Goal: Task Accomplishment & Management: Complete application form

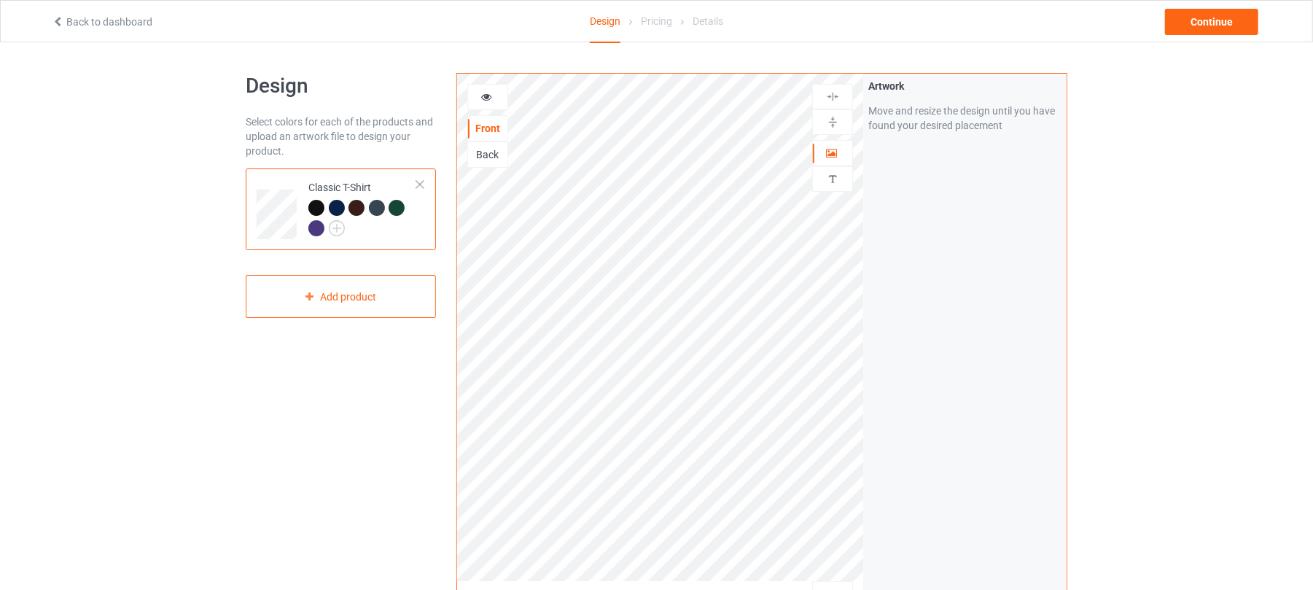
click at [59, 28] on div "Back to dashboard" at bounding box center [247, 22] width 410 height 15
click at [61, 22] on icon at bounding box center [58, 20] width 12 height 10
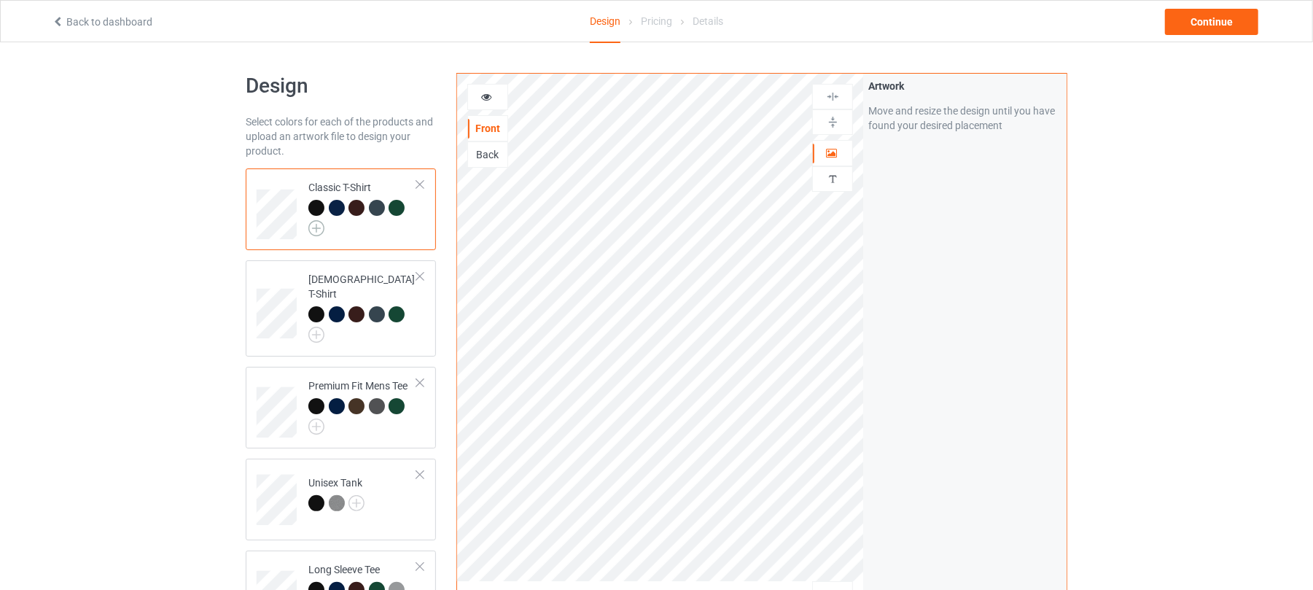
click at [318, 231] on img at bounding box center [316, 228] width 16 height 16
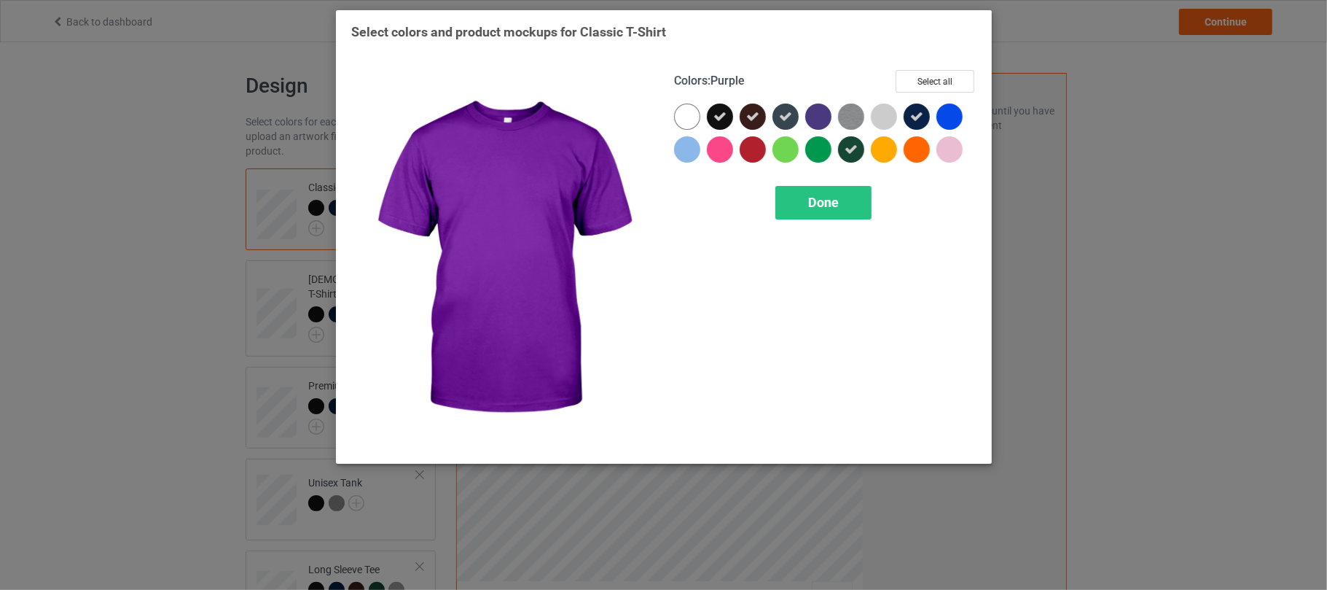
click at [819, 117] on div at bounding box center [818, 116] width 26 height 26
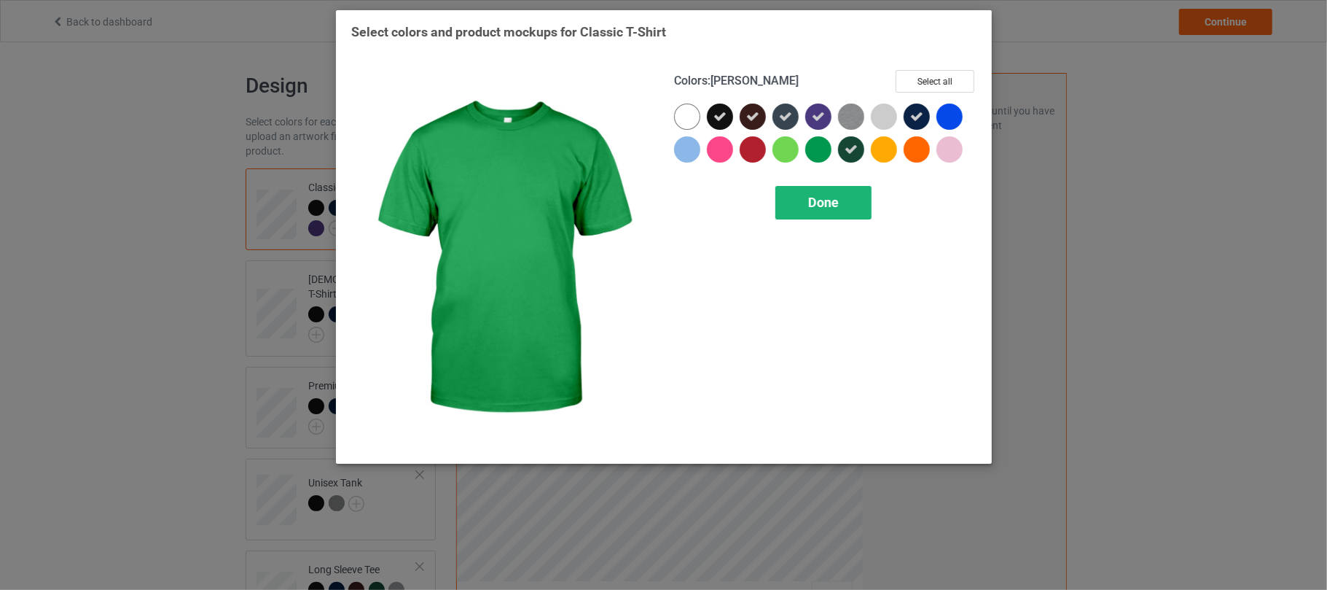
click at [821, 201] on span "Done" at bounding box center [823, 202] width 31 height 15
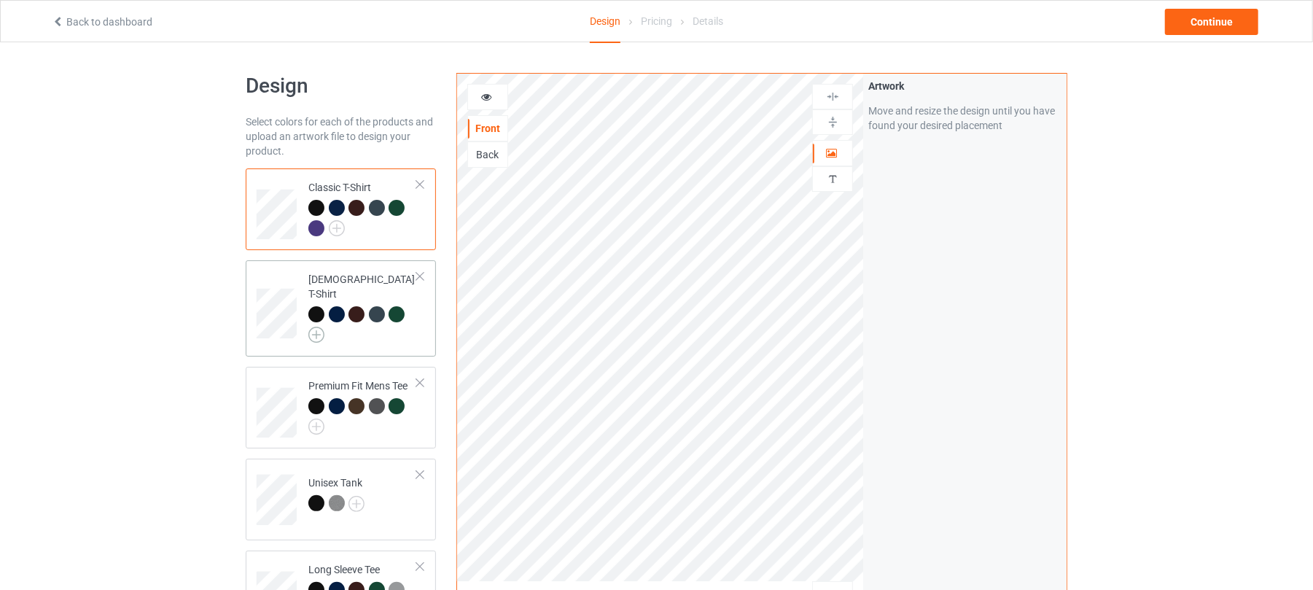
click at [318, 327] on img at bounding box center [316, 335] width 16 height 16
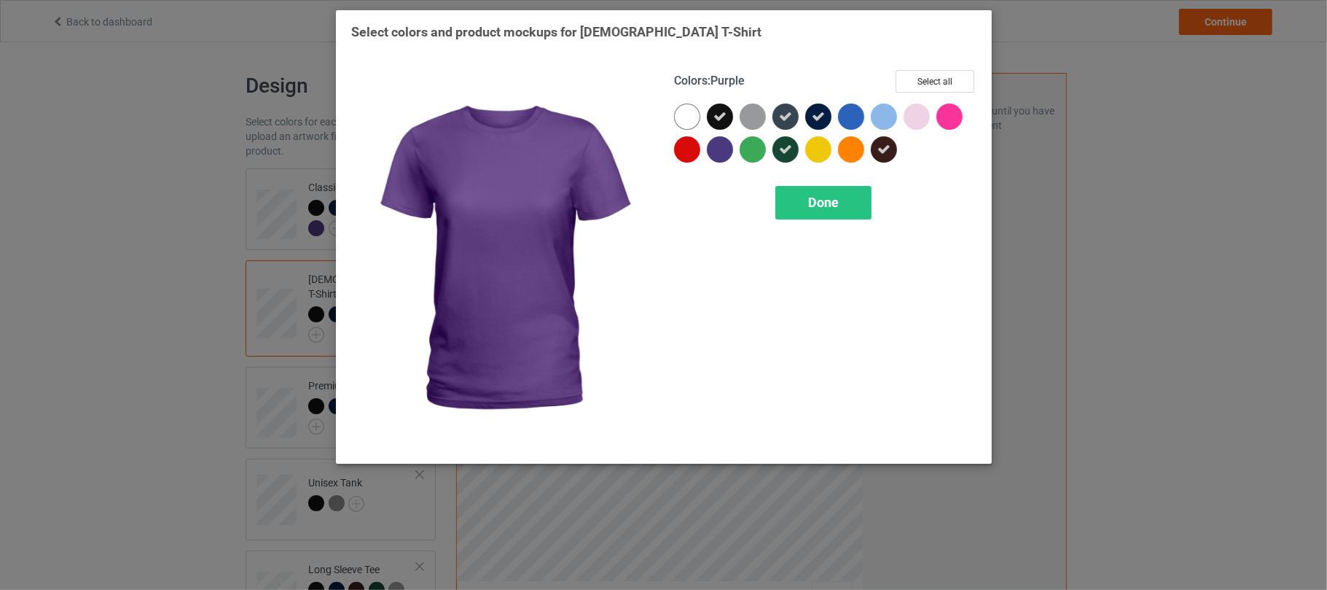
click at [726, 149] on div at bounding box center [720, 149] width 26 height 26
click at [805, 200] on div "Done" at bounding box center [824, 203] width 96 height 34
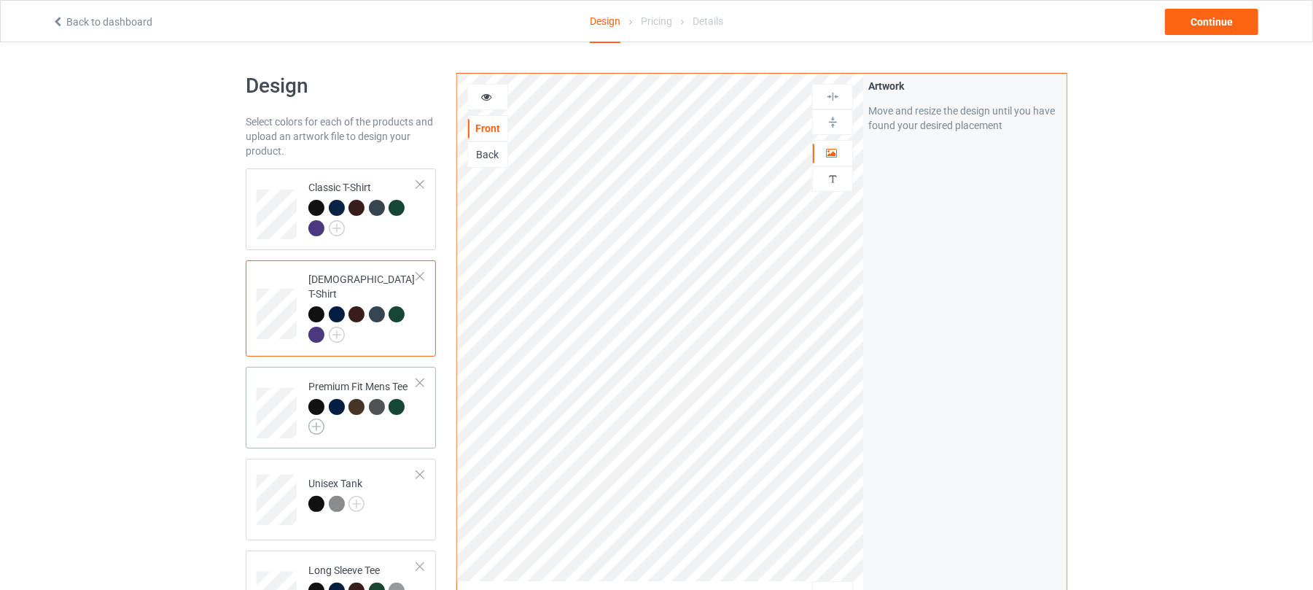
click at [313, 418] on img at bounding box center [316, 426] width 16 height 16
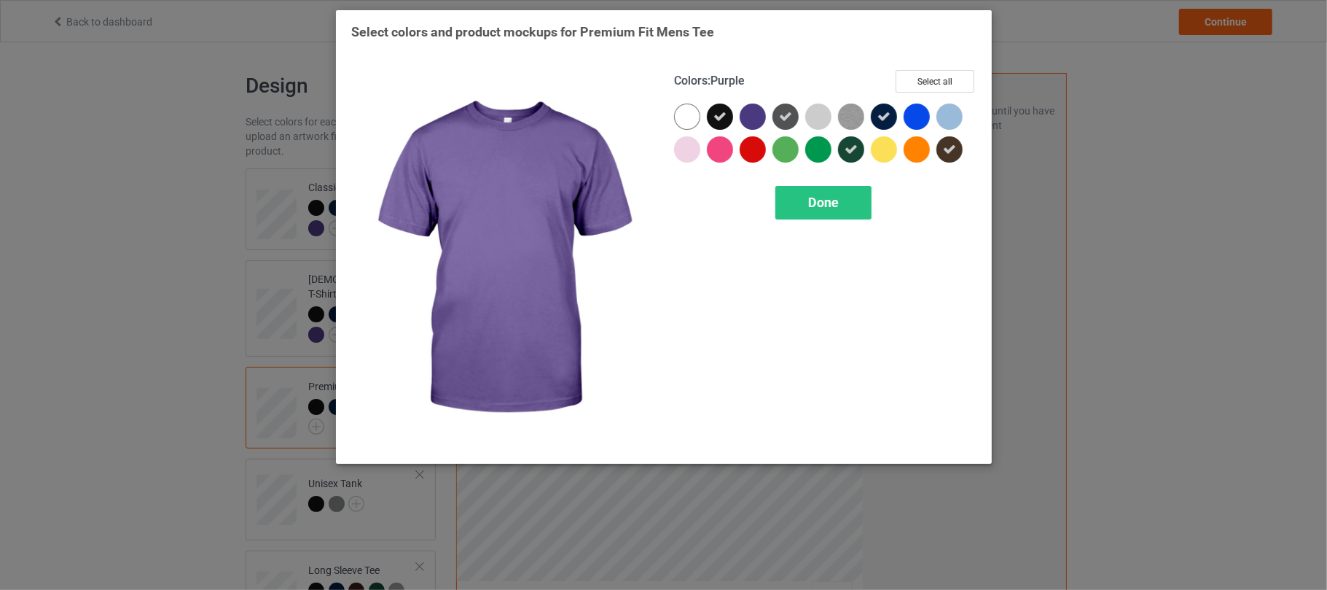
click at [752, 118] on div at bounding box center [753, 116] width 26 height 26
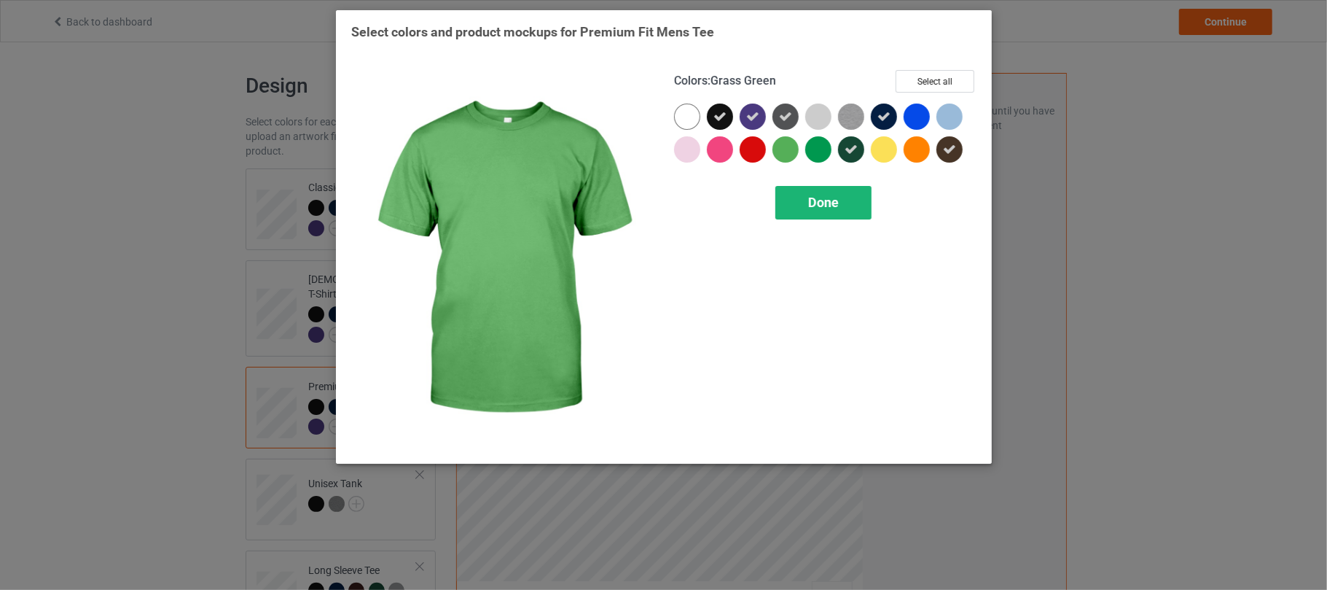
click at [823, 214] on div "Done" at bounding box center [824, 203] width 96 height 34
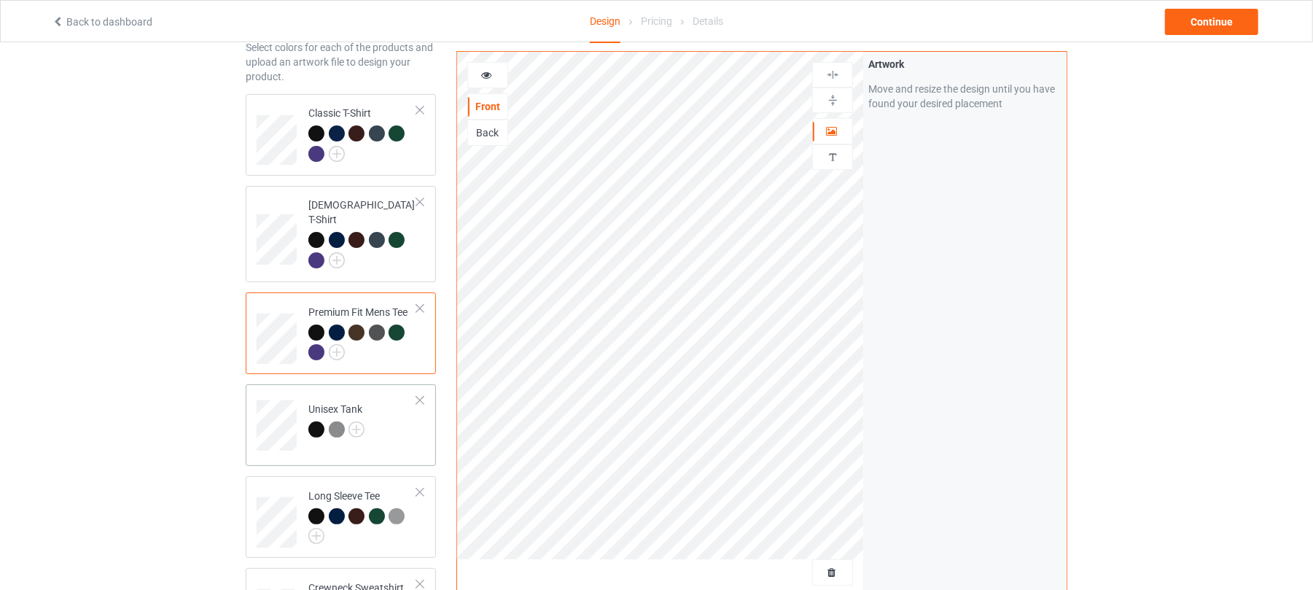
scroll to position [97, 0]
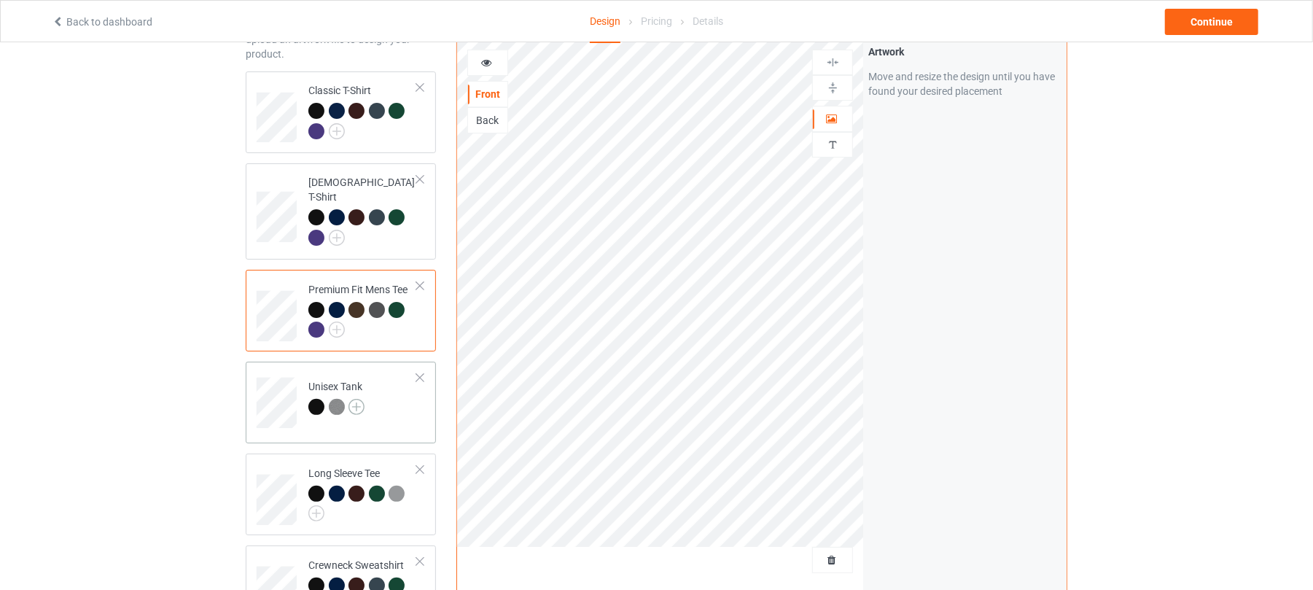
click at [357, 399] on img at bounding box center [356, 407] width 16 height 16
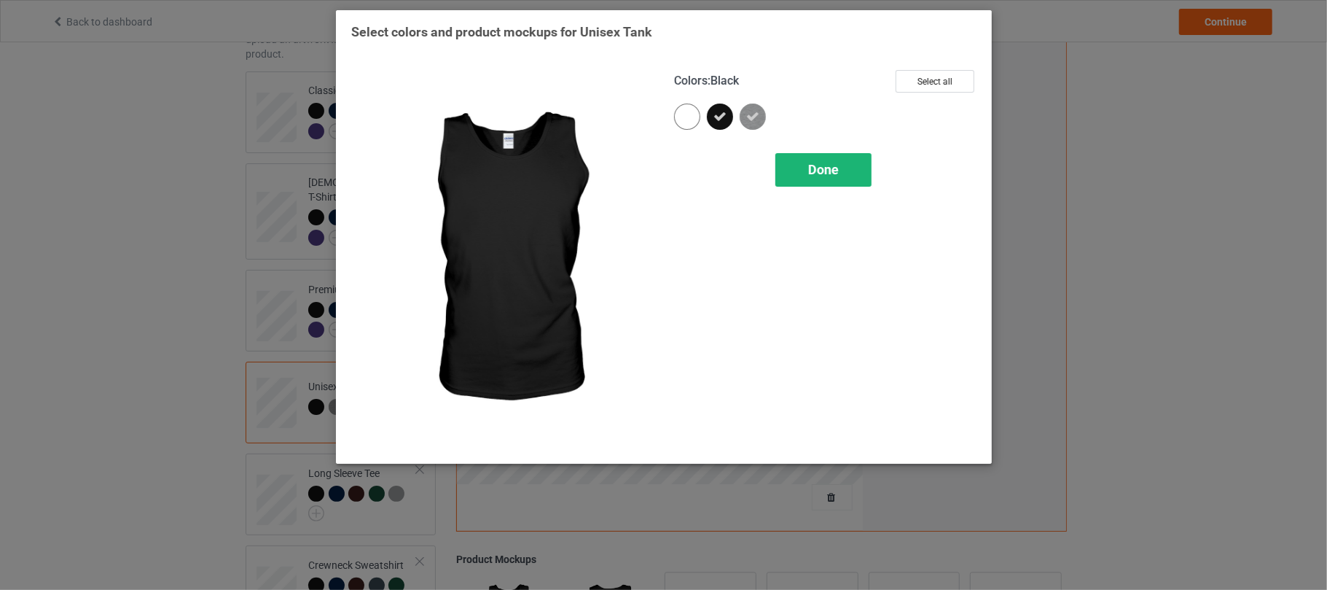
click at [840, 169] on div "Done" at bounding box center [824, 170] width 96 height 34
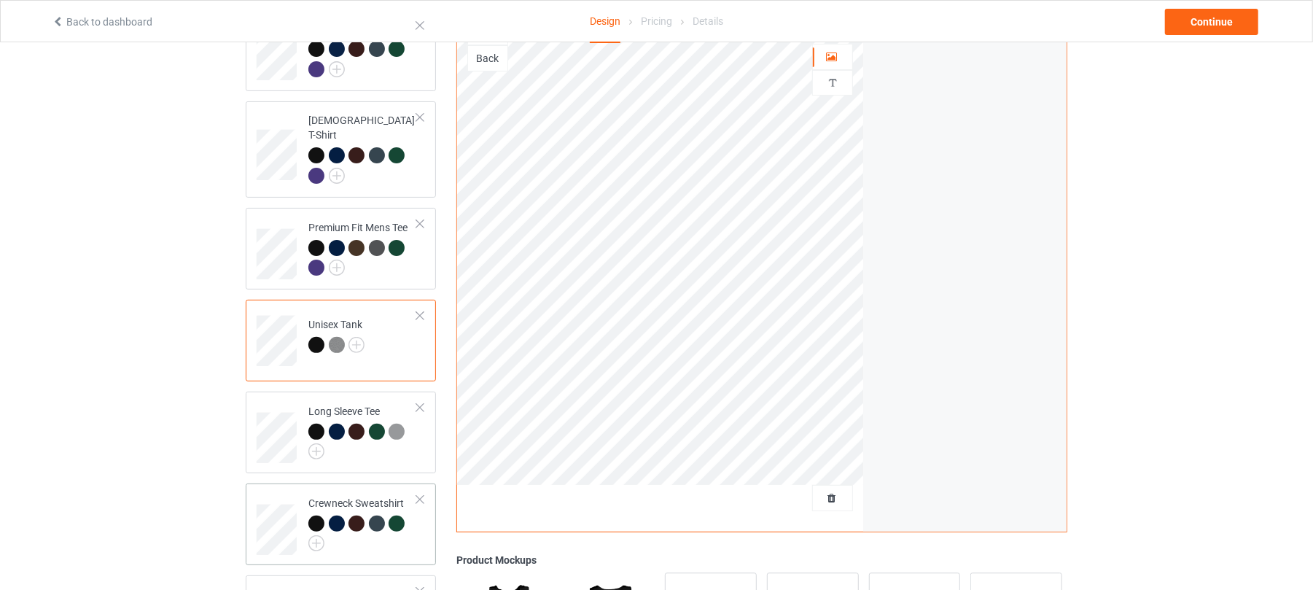
scroll to position [194, 0]
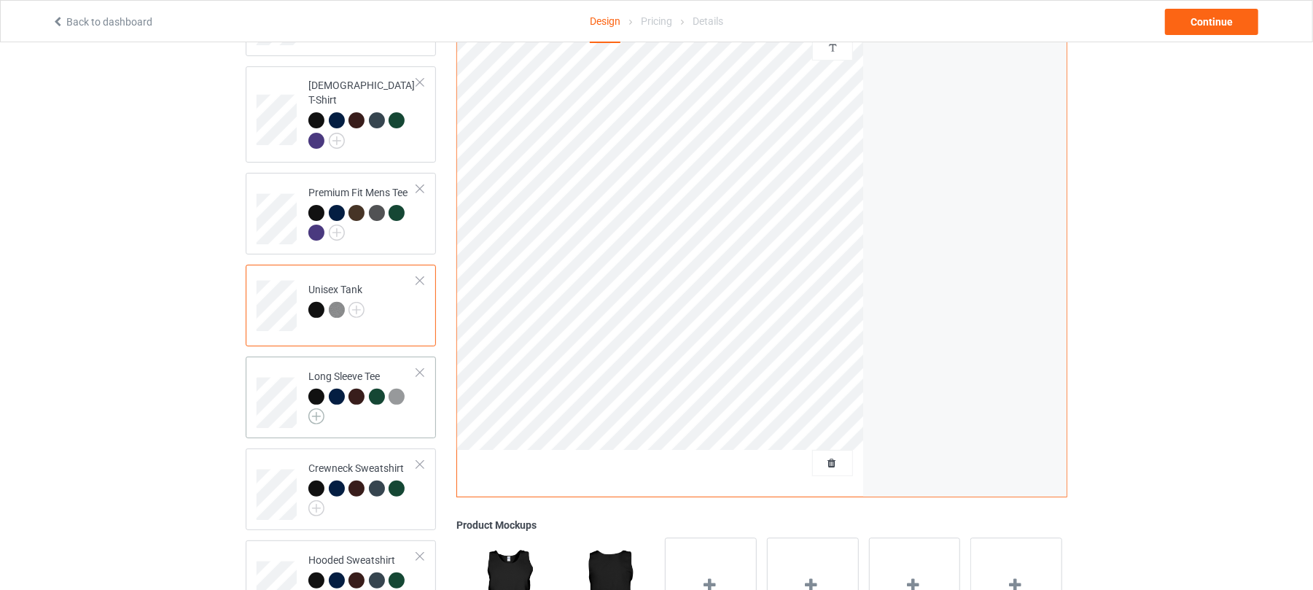
click at [313, 408] on img at bounding box center [316, 416] width 16 height 16
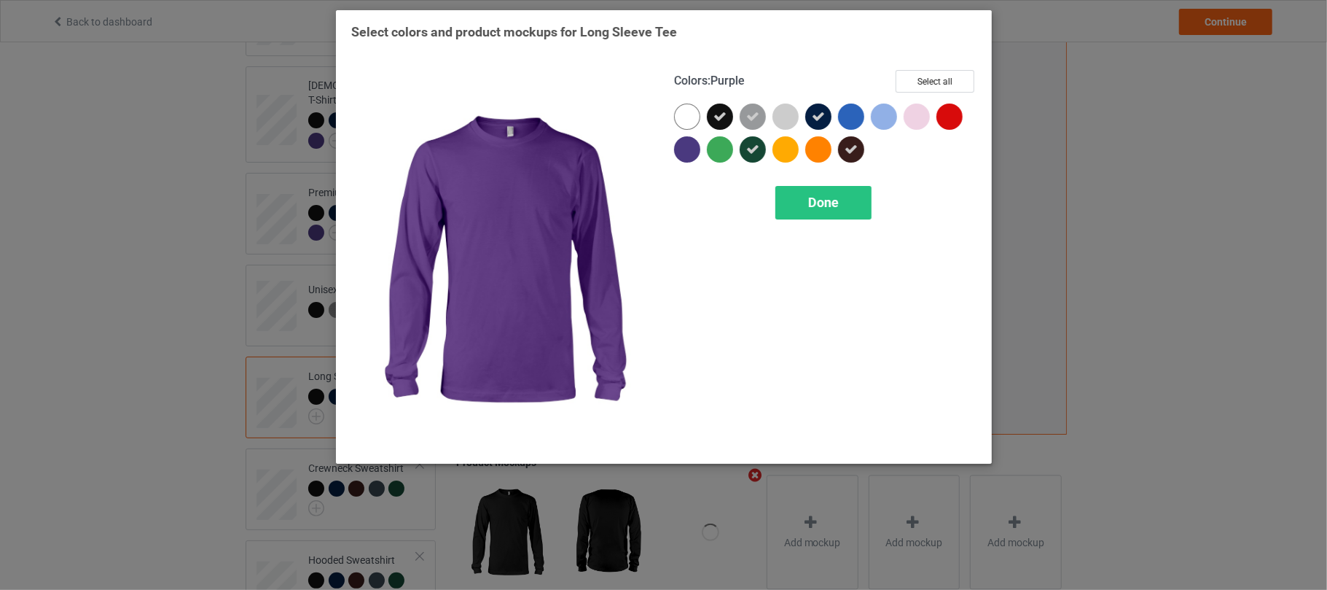
click at [685, 150] on div at bounding box center [687, 149] width 26 height 26
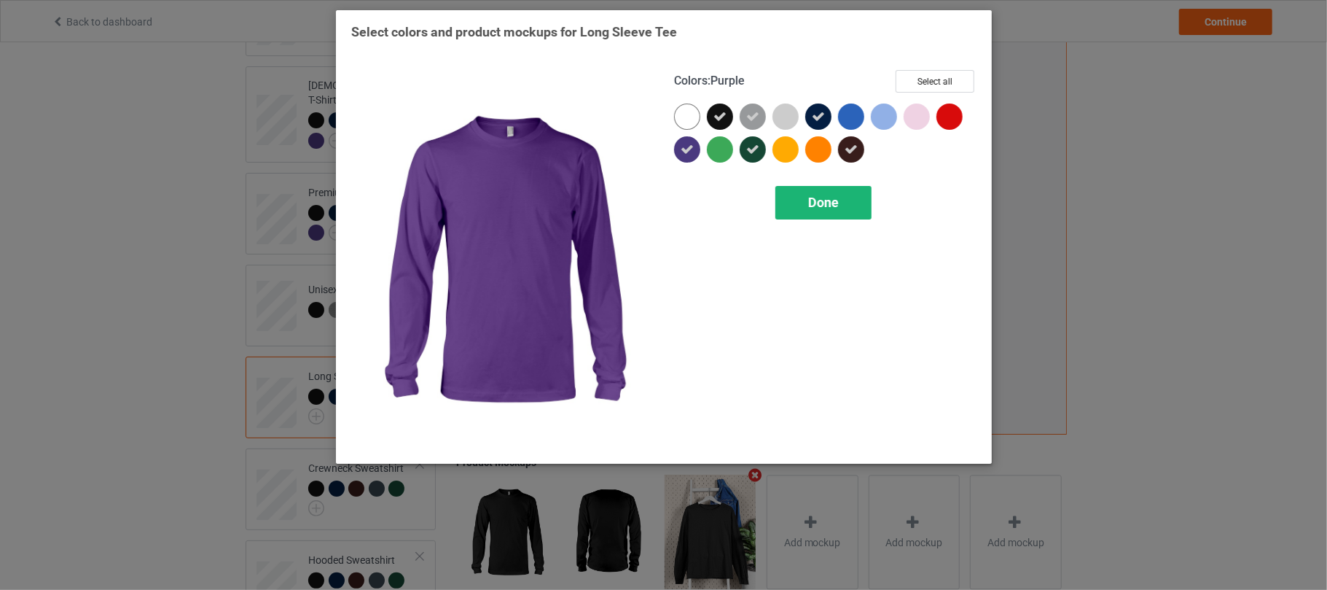
click at [811, 210] on span "Done" at bounding box center [823, 202] width 31 height 15
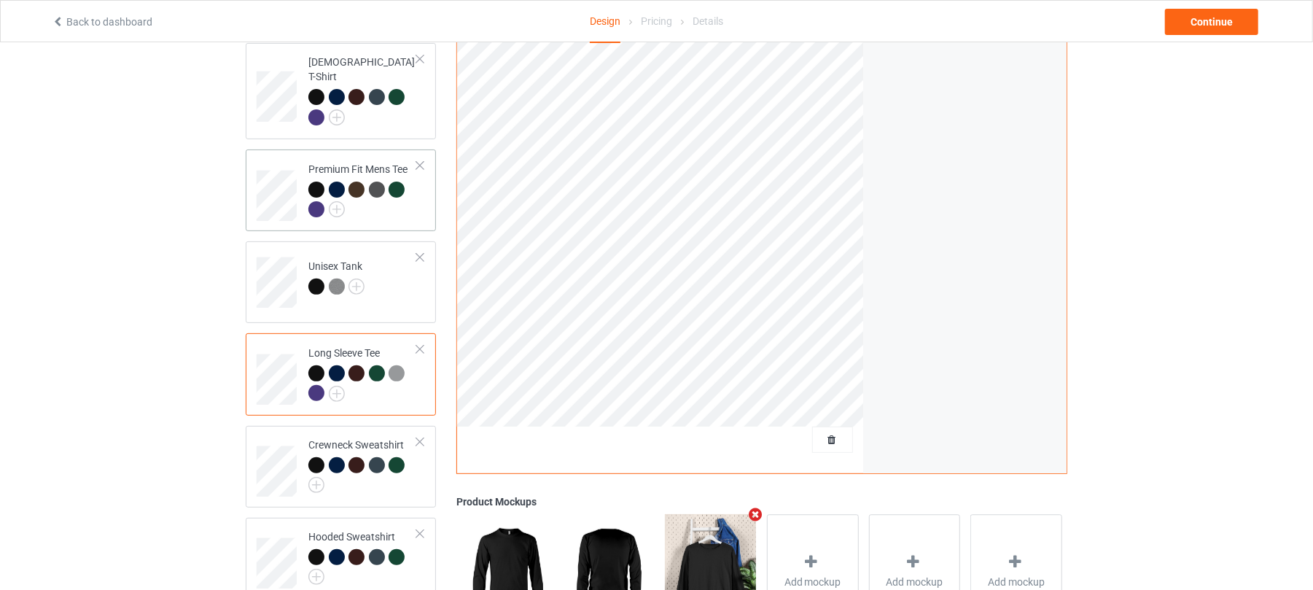
scroll to position [97, 0]
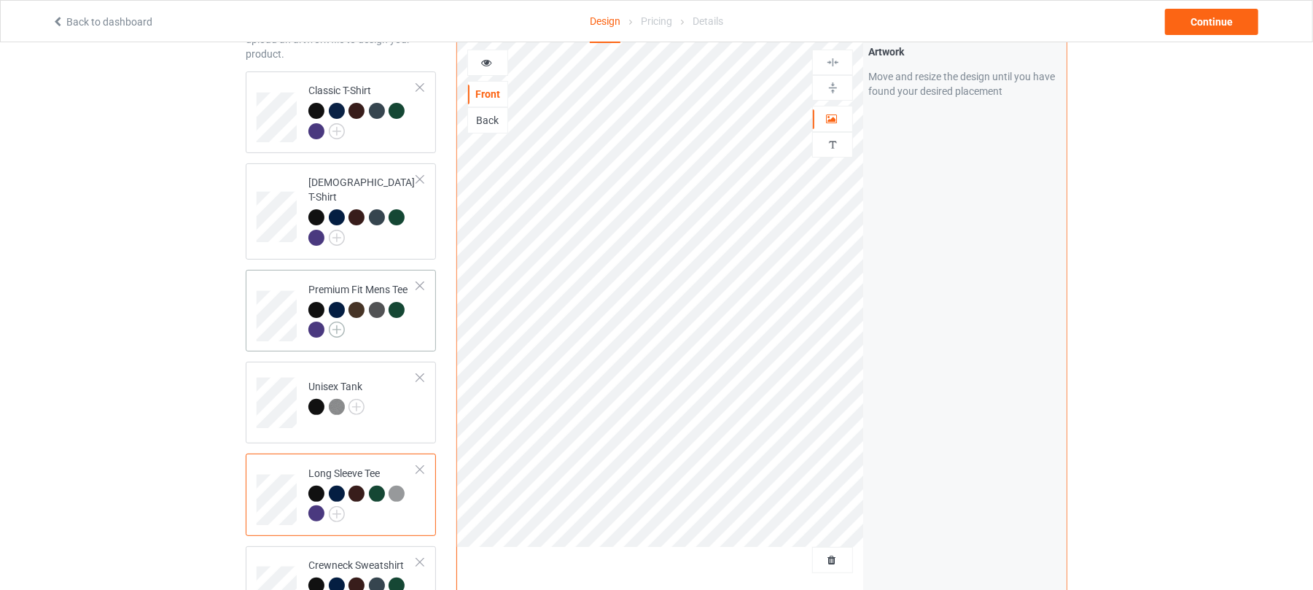
click at [336, 321] on img at bounding box center [337, 329] width 16 height 16
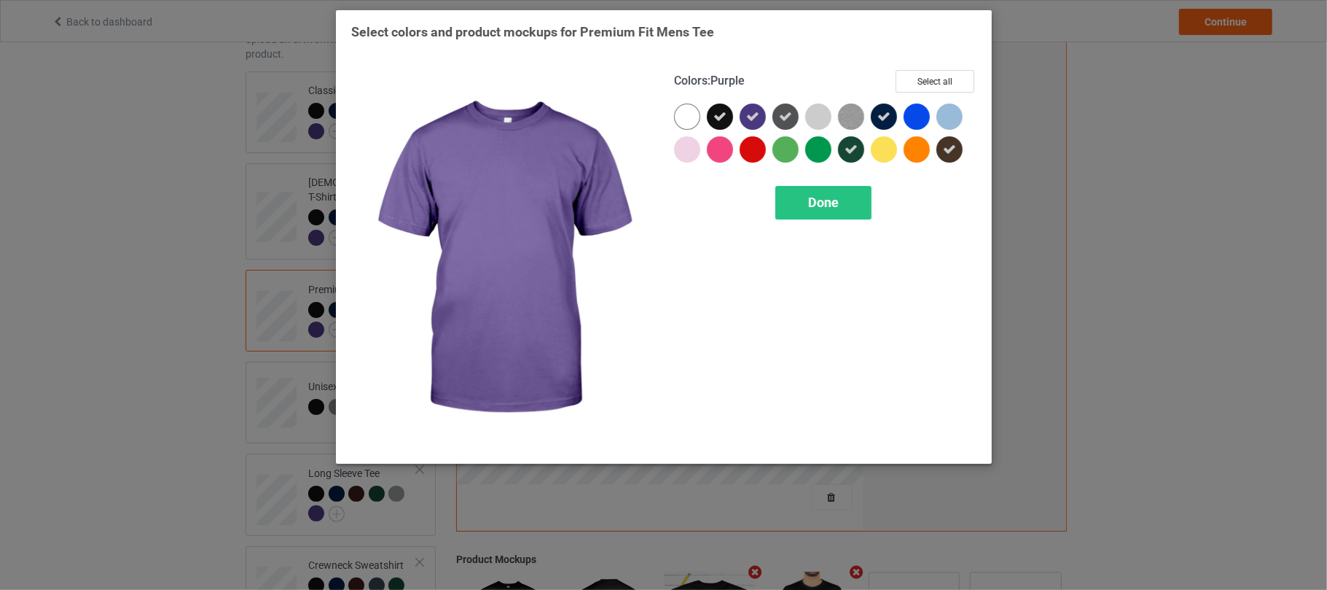
click at [752, 117] on icon at bounding box center [752, 116] width 13 height 13
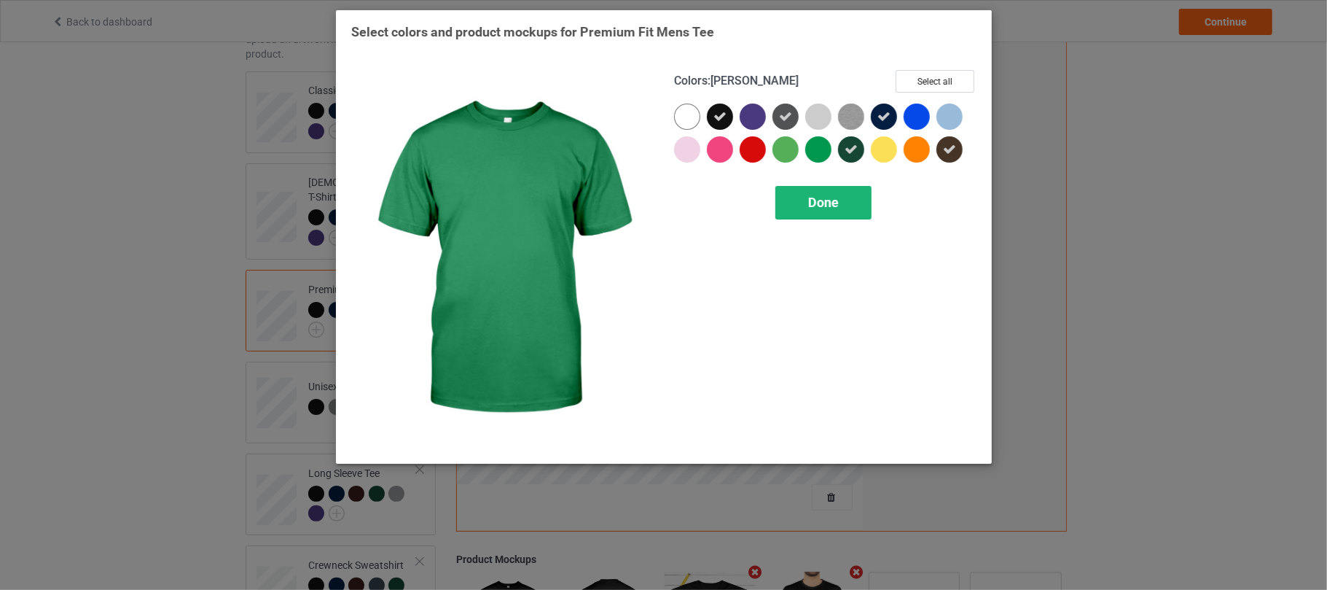
click at [850, 193] on div "Done" at bounding box center [824, 203] width 96 height 34
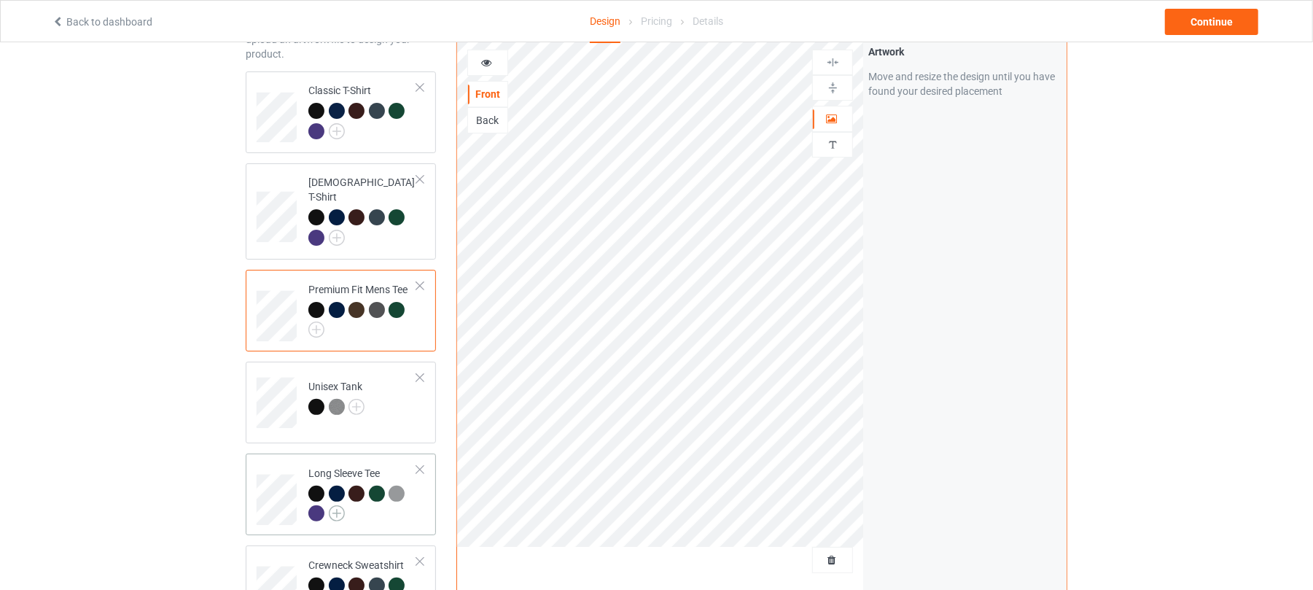
click at [338, 505] on img at bounding box center [337, 513] width 16 height 16
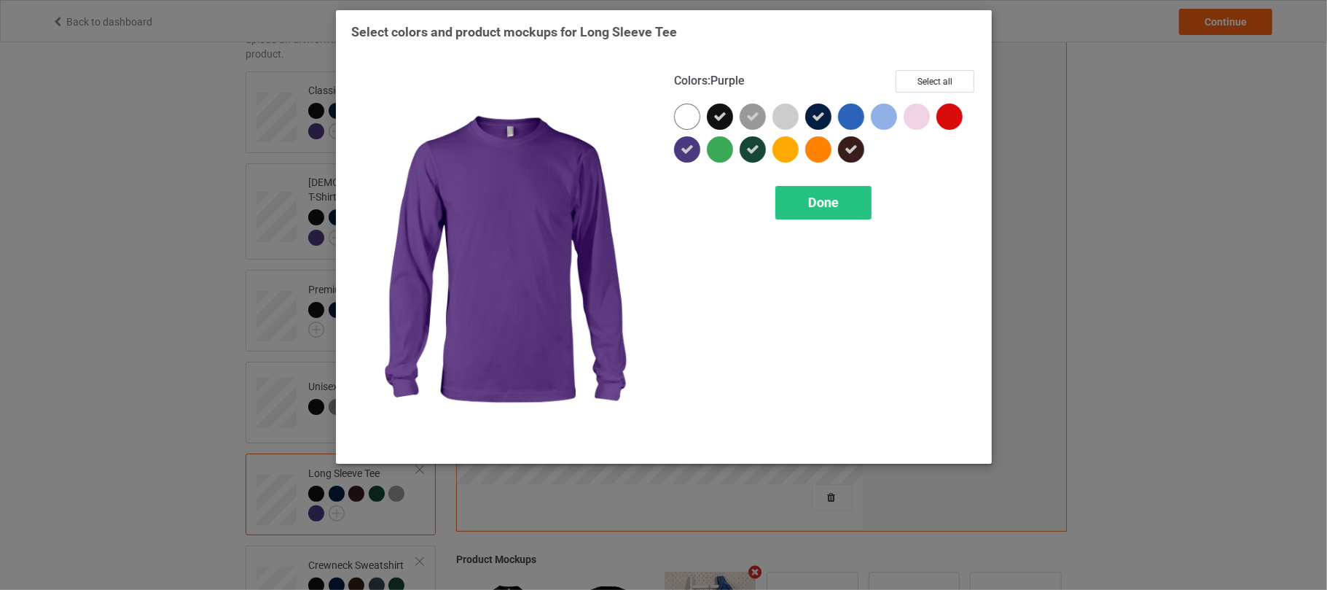
click at [691, 153] on icon at bounding box center [687, 149] width 13 height 13
click at [820, 210] on span "Done" at bounding box center [823, 202] width 31 height 15
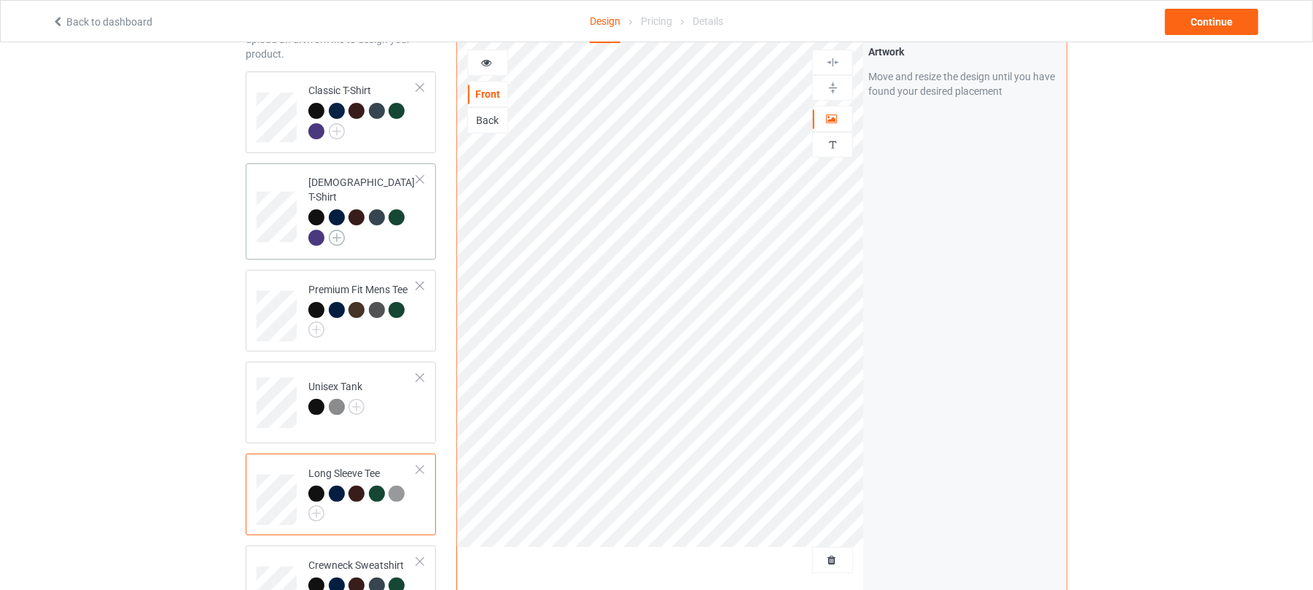
click at [340, 230] on img at bounding box center [337, 238] width 16 height 16
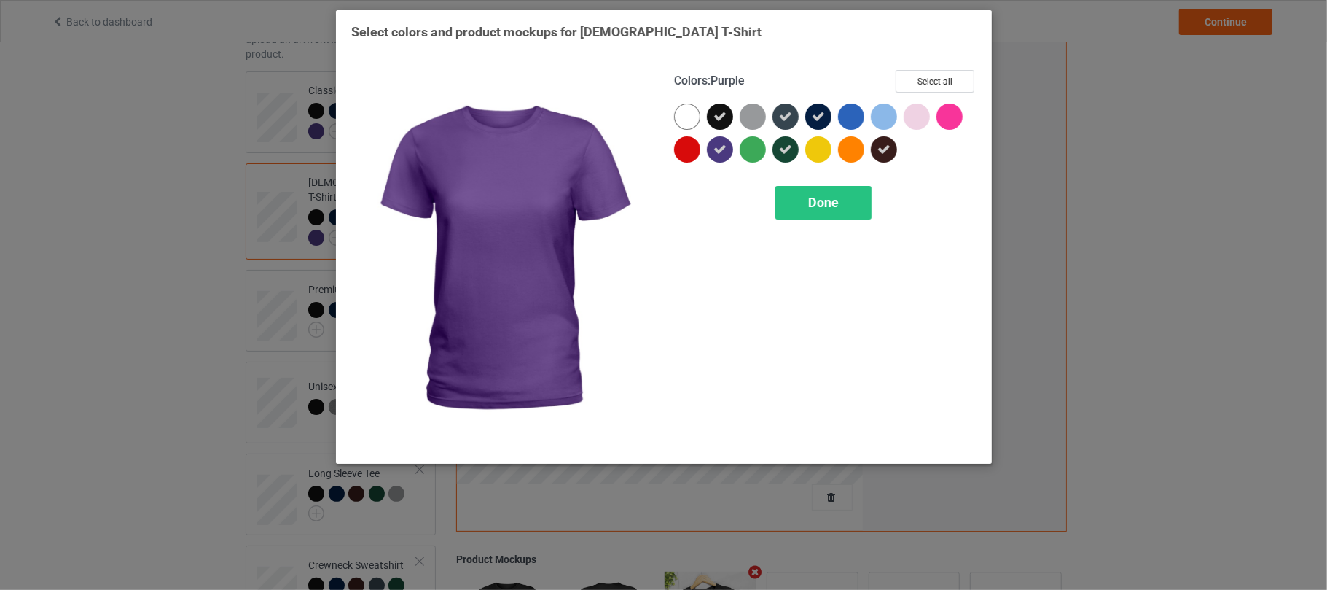
click at [715, 152] on icon at bounding box center [720, 149] width 13 height 13
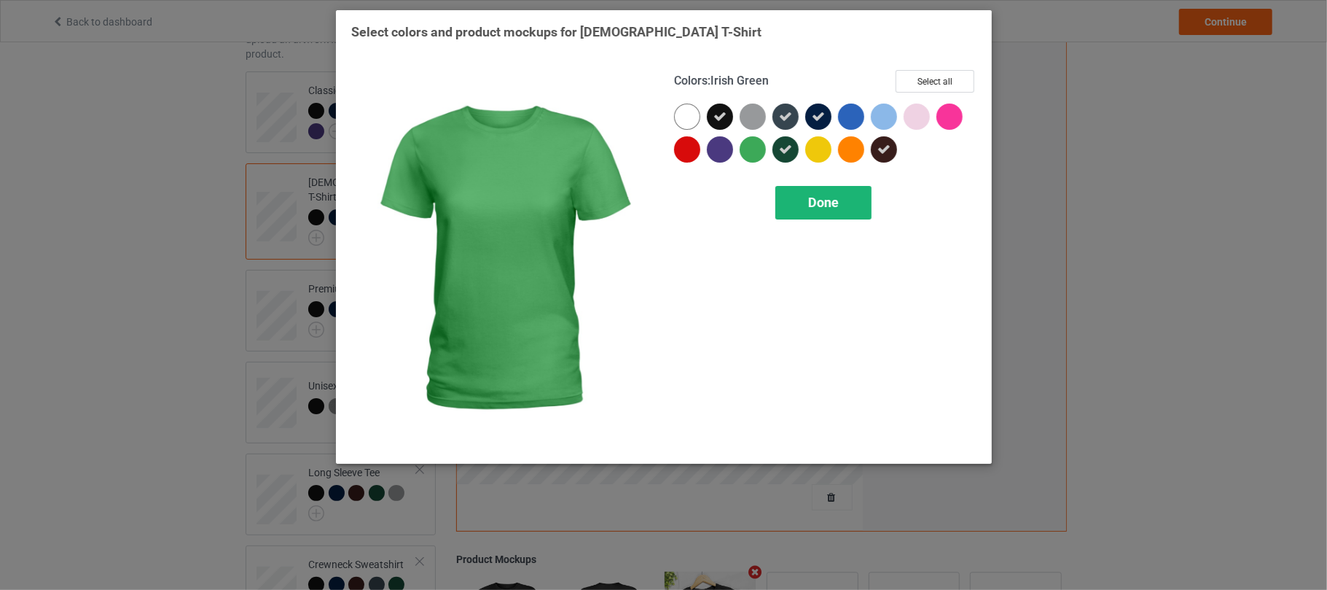
click at [810, 205] on span "Done" at bounding box center [823, 202] width 31 height 15
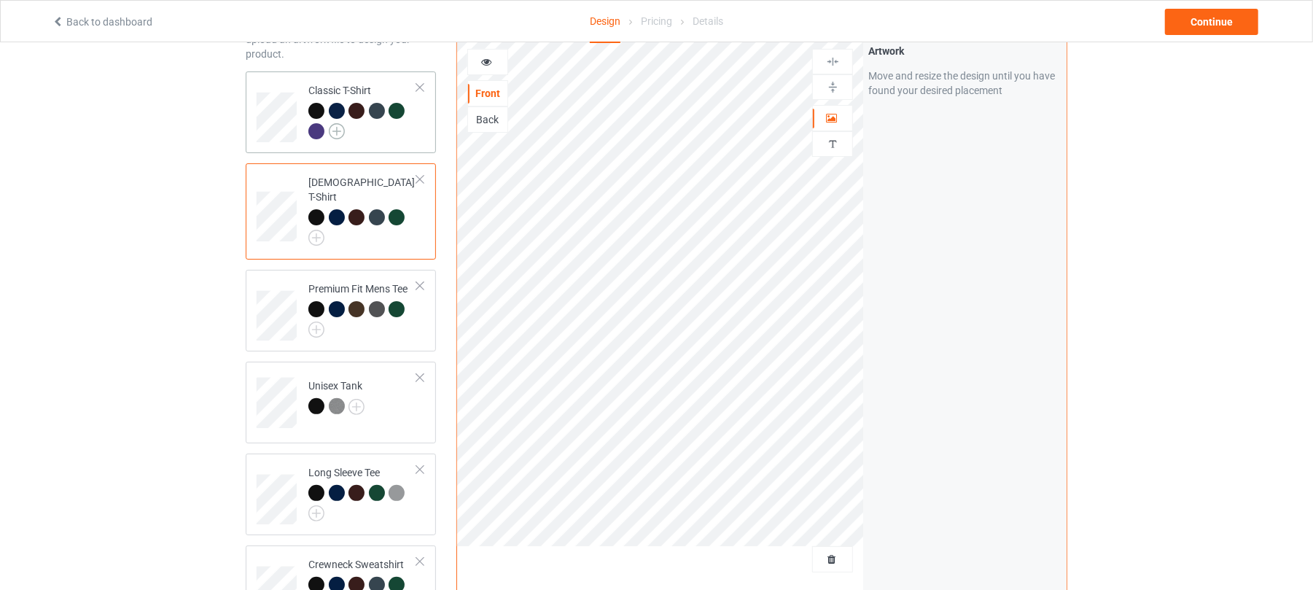
click at [336, 129] on img at bounding box center [337, 131] width 16 height 16
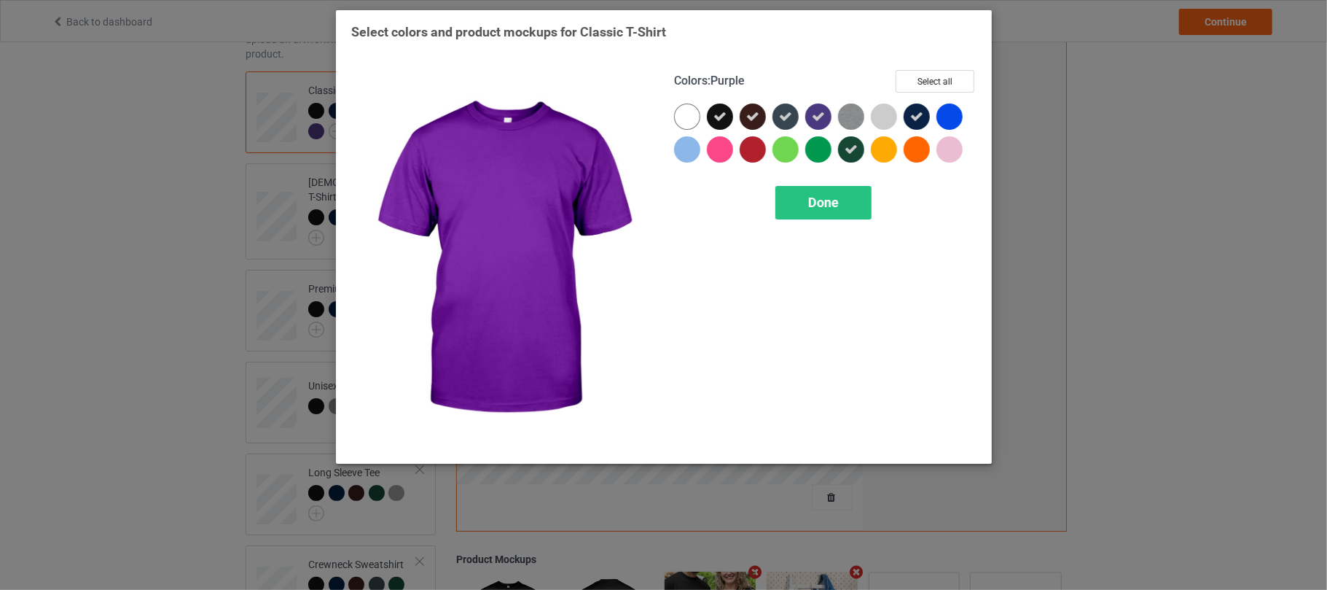
click at [817, 117] on icon at bounding box center [818, 116] width 13 height 13
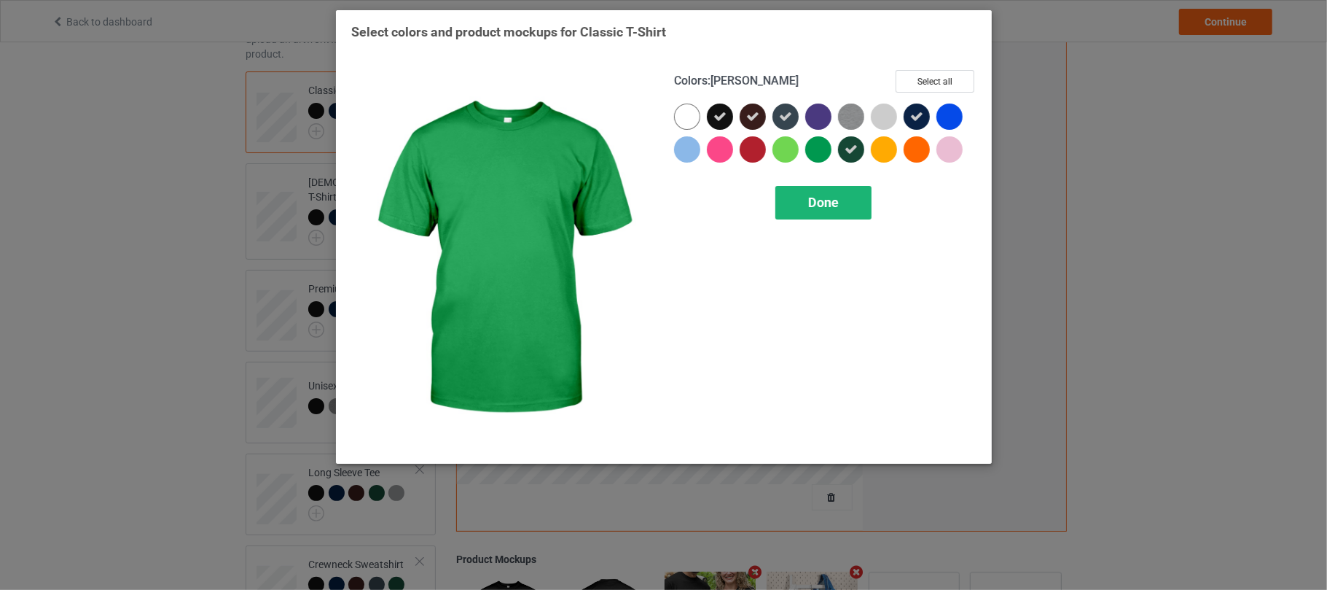
click at [832, 204] on span "Done" at bounding box center [823, 202] width 31 height 15
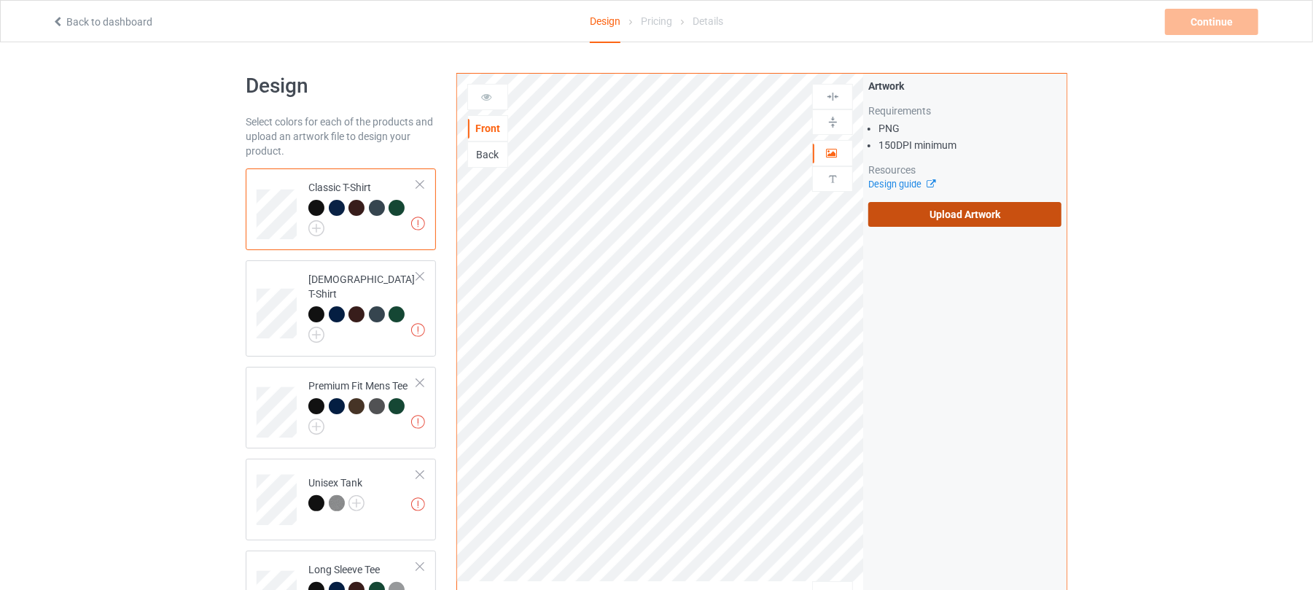
click at [986, 204] on label "Upload Artwork" at bounding box center [964, 214] width 193 height 25
click at [0, 0] on input "Upload Artwork" at bounding box center [0, 0] width 0 height 0
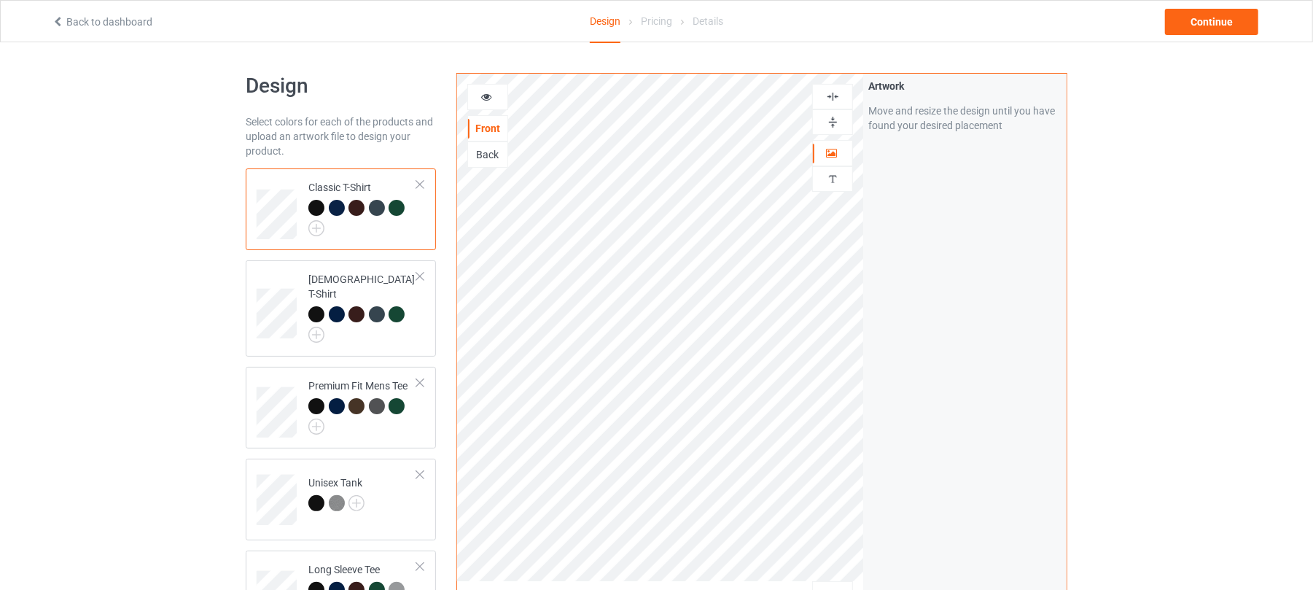
click at [493, 93] on div at bounding box center [487, 97] width 39 height 15
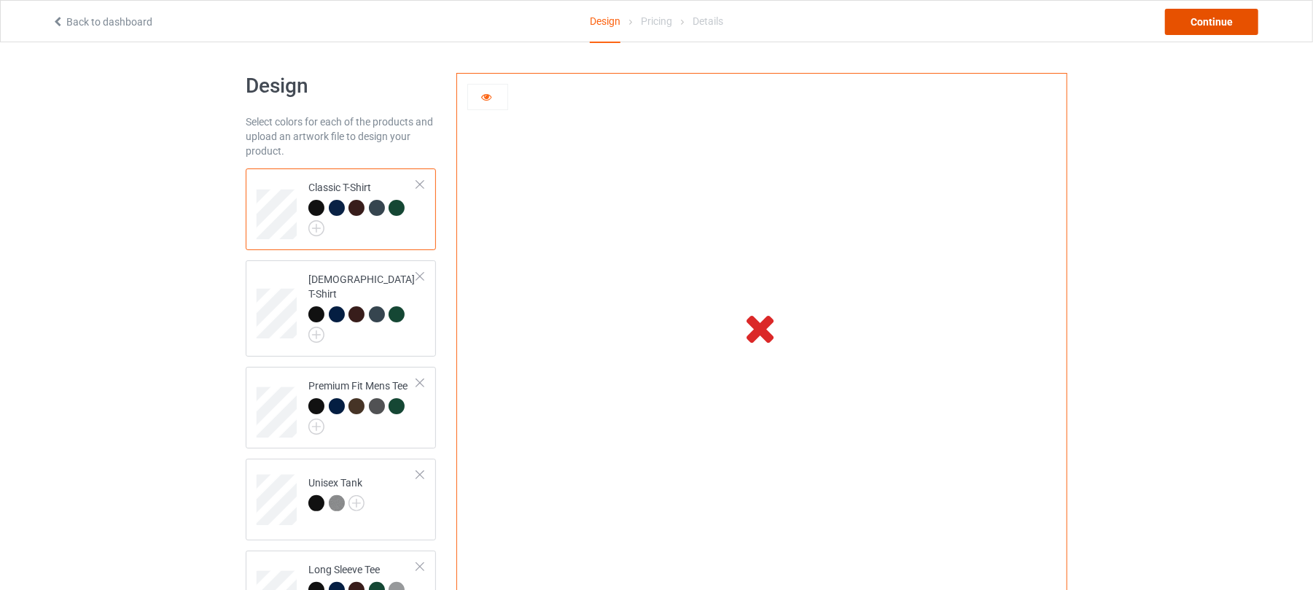
click at [1195, 27] on div "Continue" at bounding box center [1211, 22] width 93 height 26
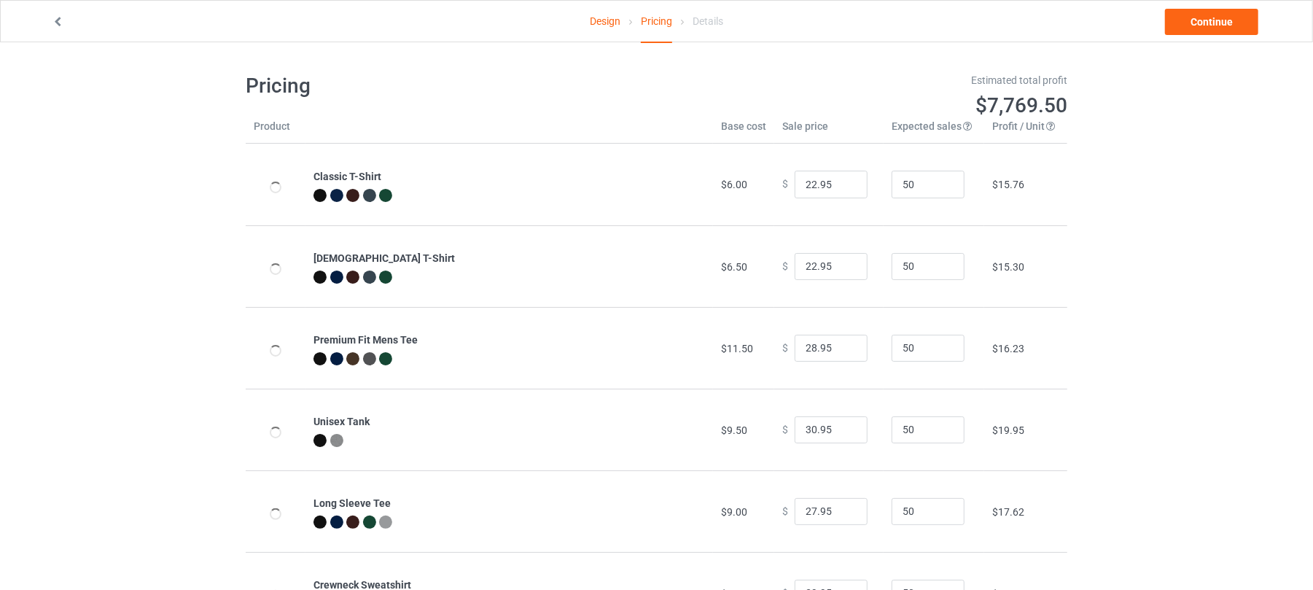
click at [62, 24] on icon at bounding box center [58, 20] width 12 height 10
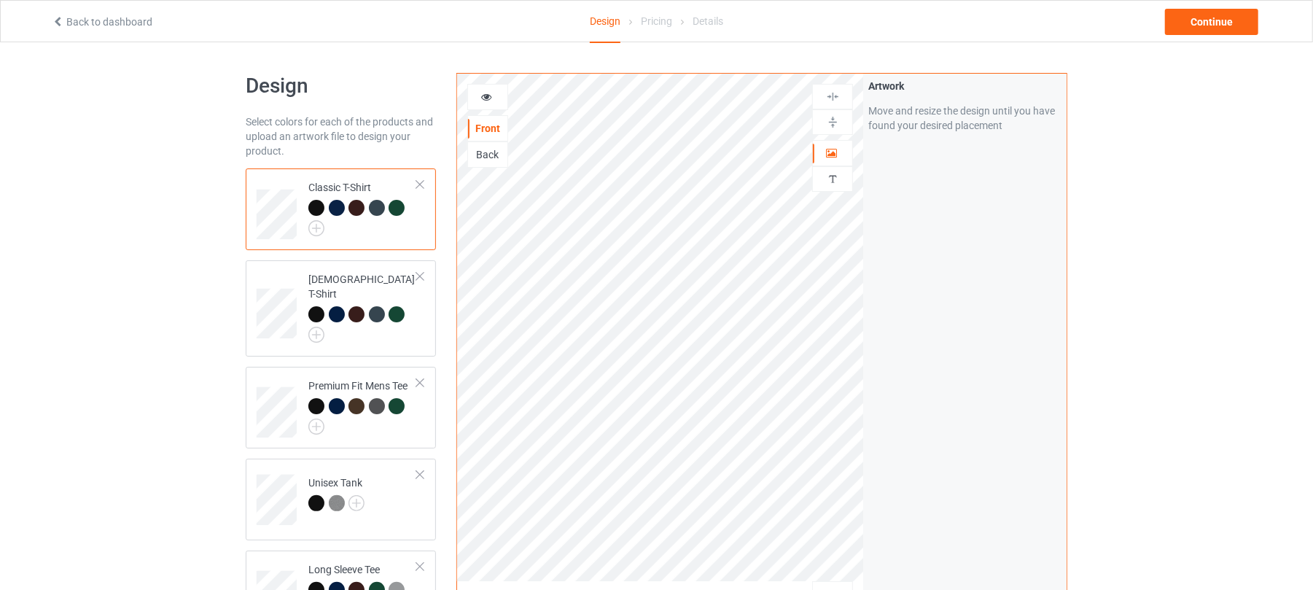
click at [62, 25] on link "Back to dashboard" at bounding box center [102, 22] width 101 height 12
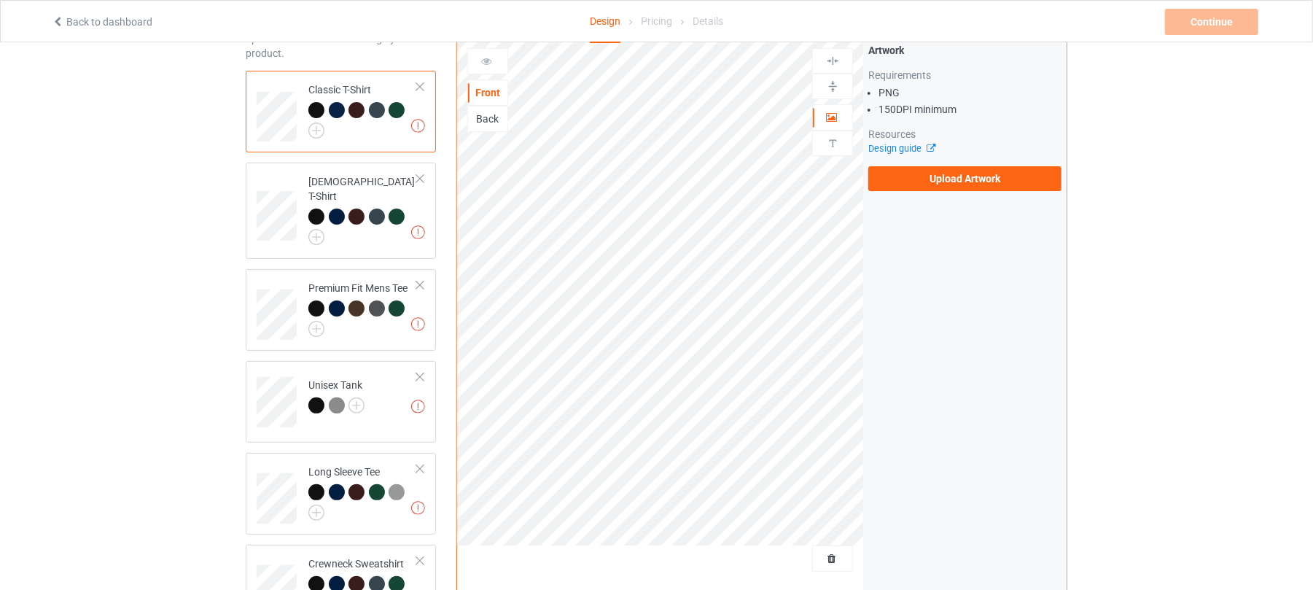
scroll to position [97, 0]
click at [977, 173] on label "Upload Artwork" at bounding box center [964, 179] width 193 height 25
click at [0, 0] on input "Upload Artwork" at bounding box center [0, 0] width 0 height 0
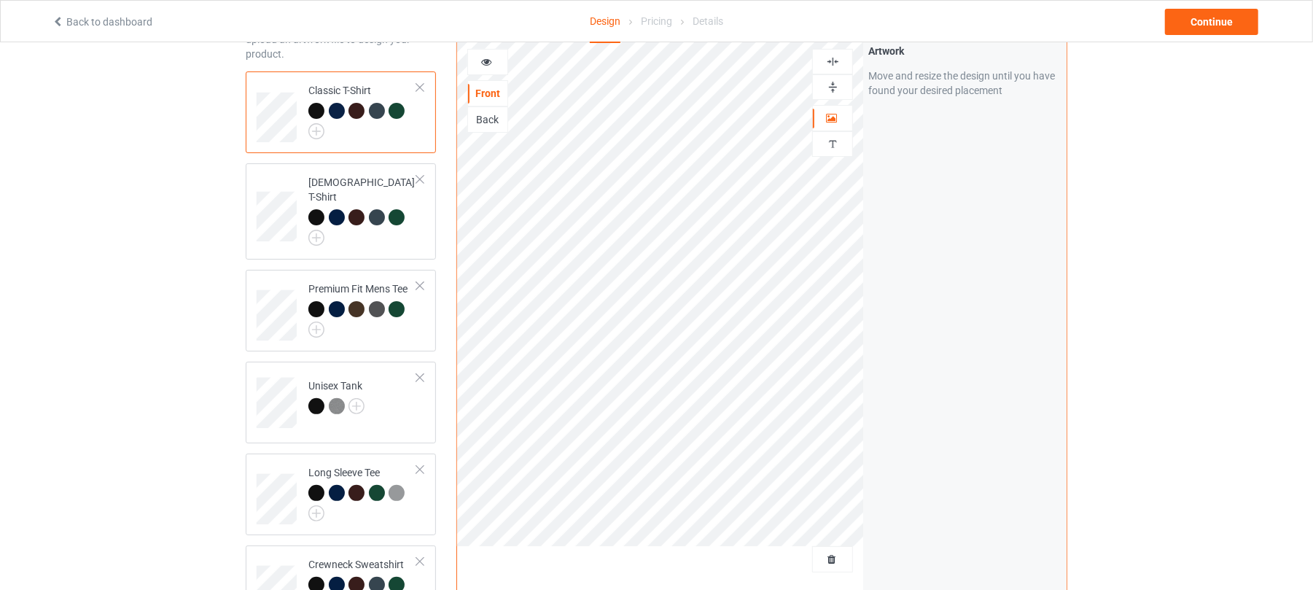
click at [480, 55] on icon at bounding box center [486, 60] width 12 height 10
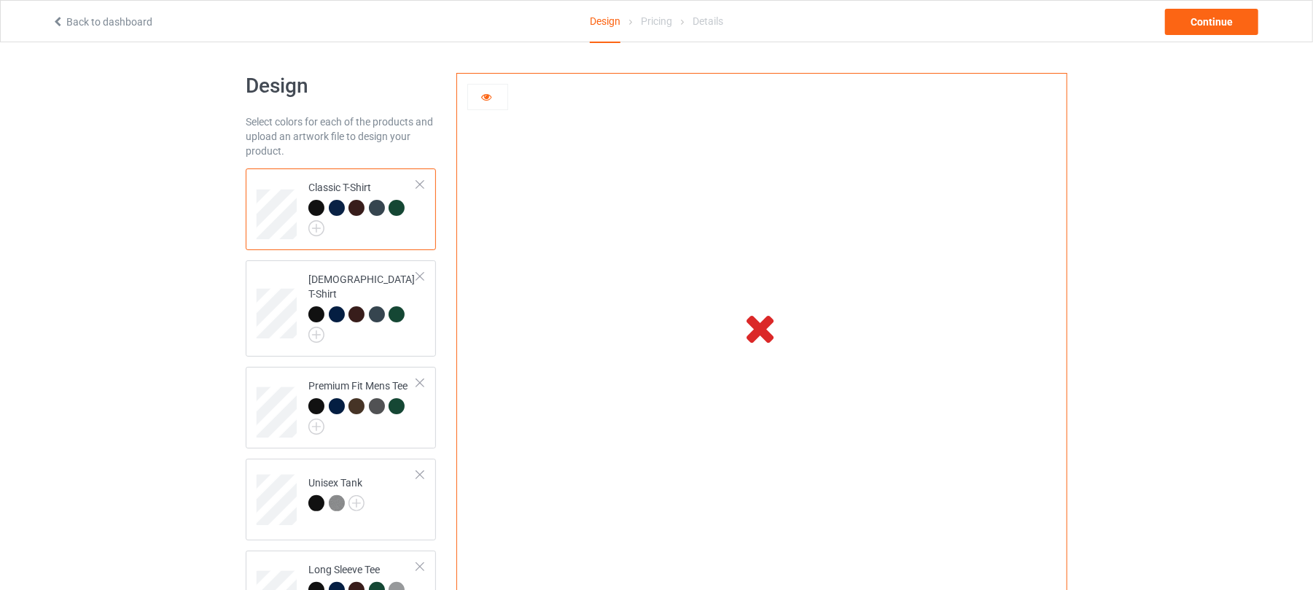
click at [480, 103] on div at bounding box center [487, 97] width 39 height 15
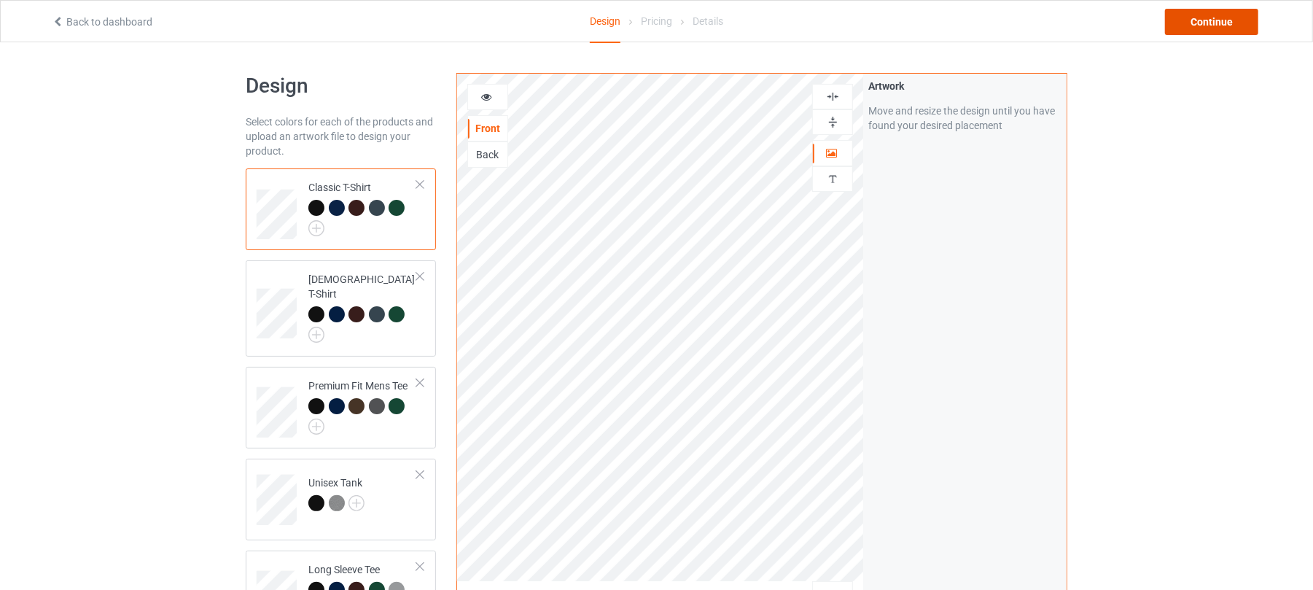
click at [1229, 17] on div "Continue" at bounding box center [1211, 22] width 93 height 26
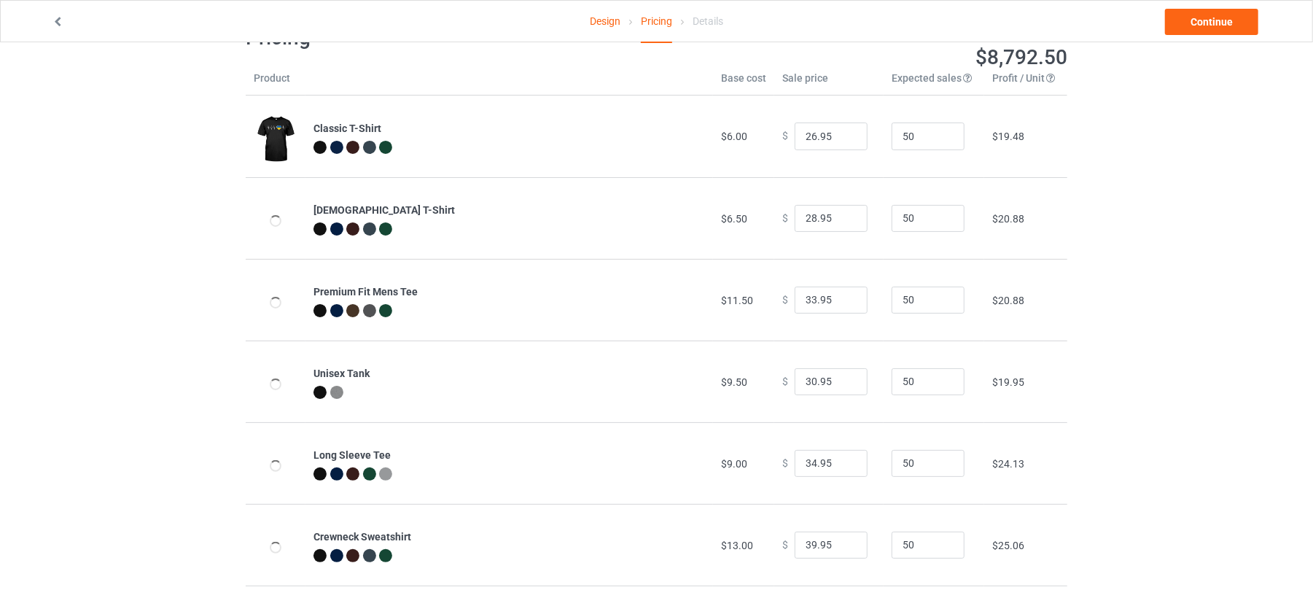
scroll to position [44, 0]
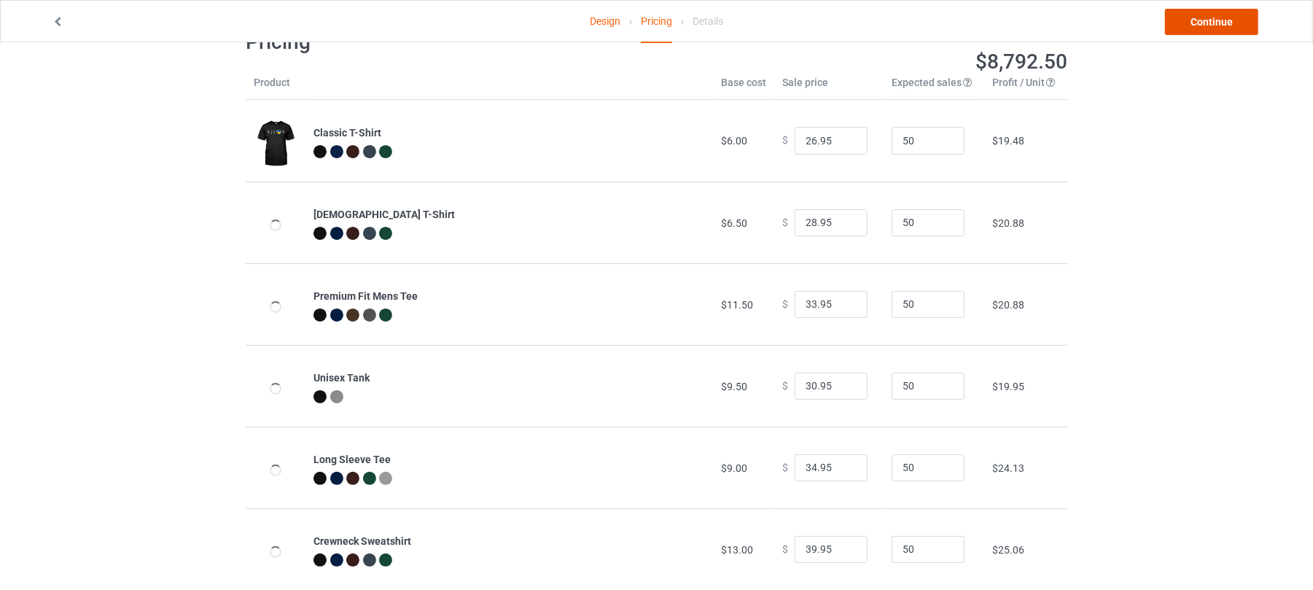
click at [1213, 22] on link "Continue" at bounding box center [1211, 22] width 93 height 26
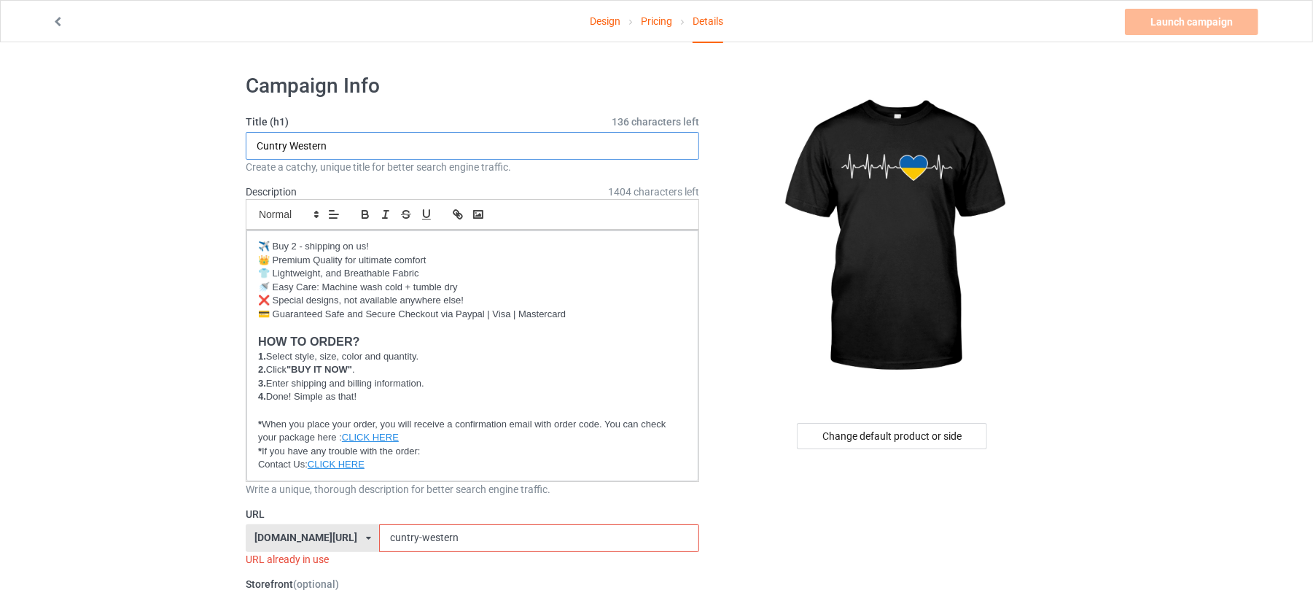
drag, startPoint x: 337, startPoint y: 146, endPoint x: 106, endPoint y: 144, distance: 231.1
paste input "My Heart Beats for Ukraine"
type input "My Heart Beats for Ukraine"
drag, startPoint x: 464, startPoint y: 536, endPoint x: 278, endPoint y: 531, distance: 186.0
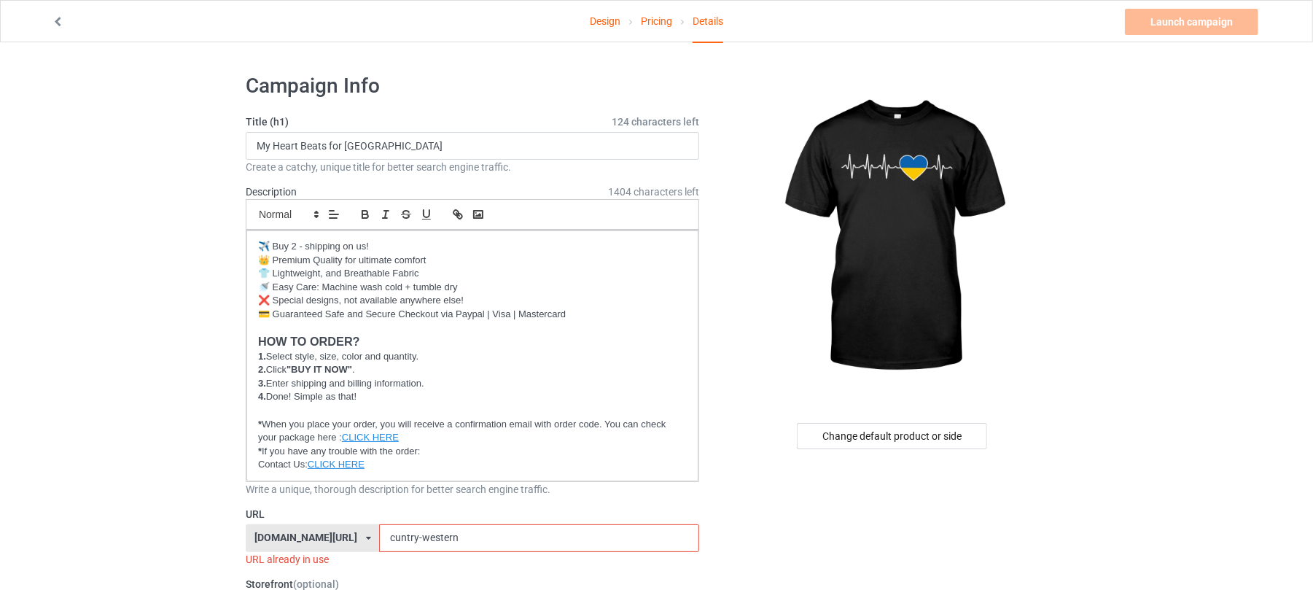
click at [276, 531] on div "shirtenergy.com/ shirtenergy.com/ teechip.com/ 6273c5abfddeea00434bafb3 587d0d4…" at bounding box center [472, 538] width 453 height 28
paste input "My Heart Beats for Ukraine"
click at [452, 539] on input "My Heart Beats for Ukraine" at bounding box center [538, 538] width 319 height 28
drag, startPoint x: 488, startPoint y: 535, endPoint x: 213, endPoint y: 534, distance: 275.5
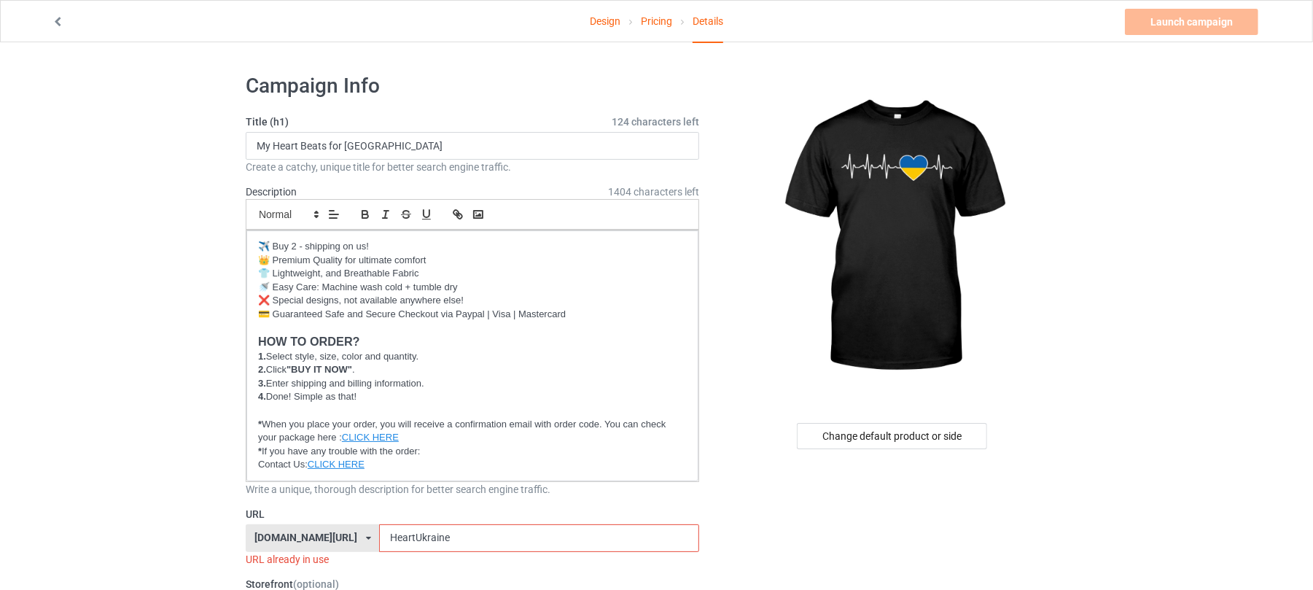
paste input "My Heart Beats for"
click at [450, 537] on input "My Heart Beats for Ukraine" at bounding box center [538, 538] width 319 height 28
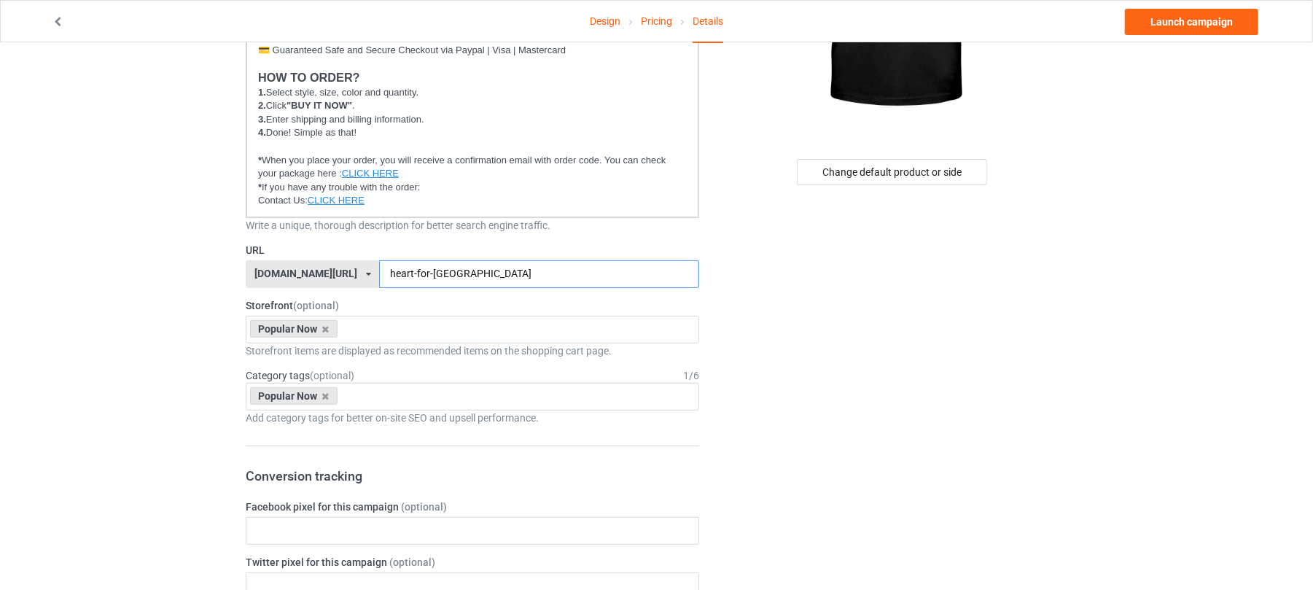
scroll to position [292, 0]
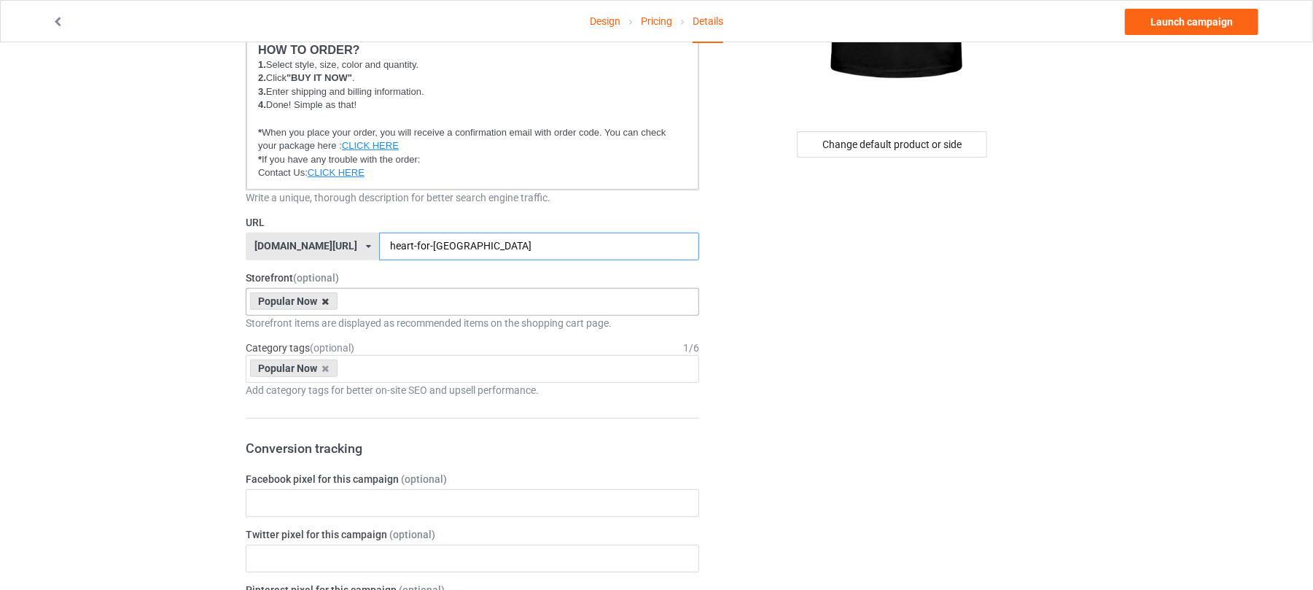
type input "heart-for-ukraine"
click at [325, 303] on icon at bounding box center [325, 301] width 7 height 9
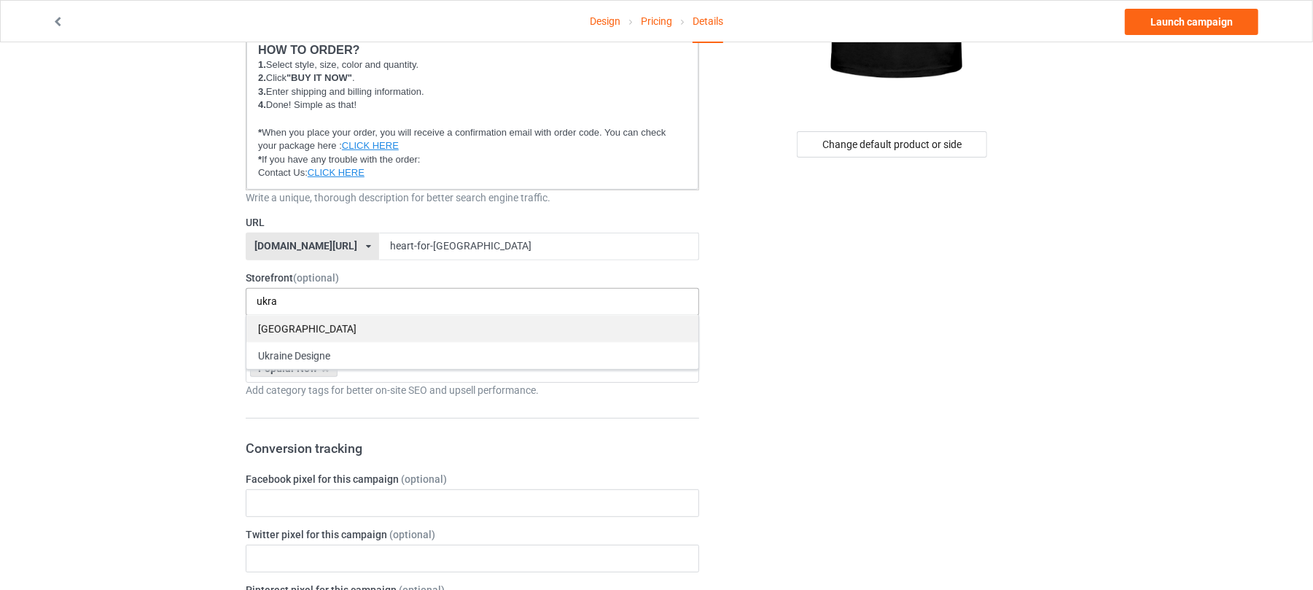
type input "ukra"
click at [319, 329] on div "Ukraine" at bounding box center [472, 328] width 452 height 27
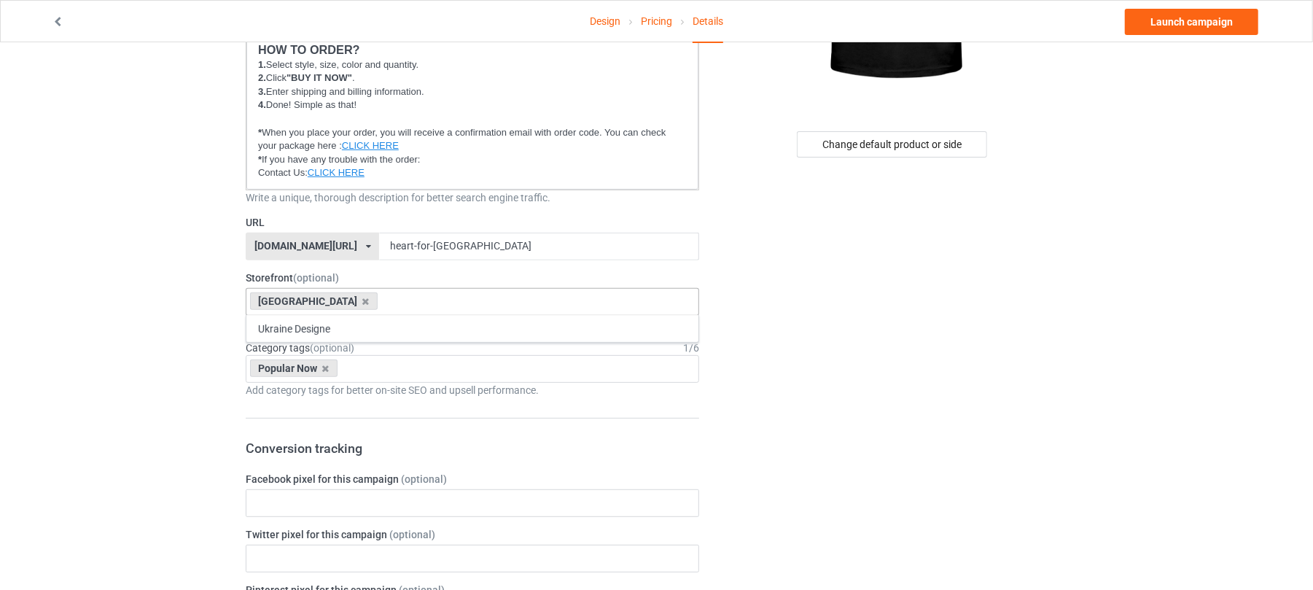
click at [838, 316] on div "Change default product or side" at bounding box center [893, 601] width 368 height 1660
click at [324, 368] on icon at bounding box center [325, 368] width 7 height 9
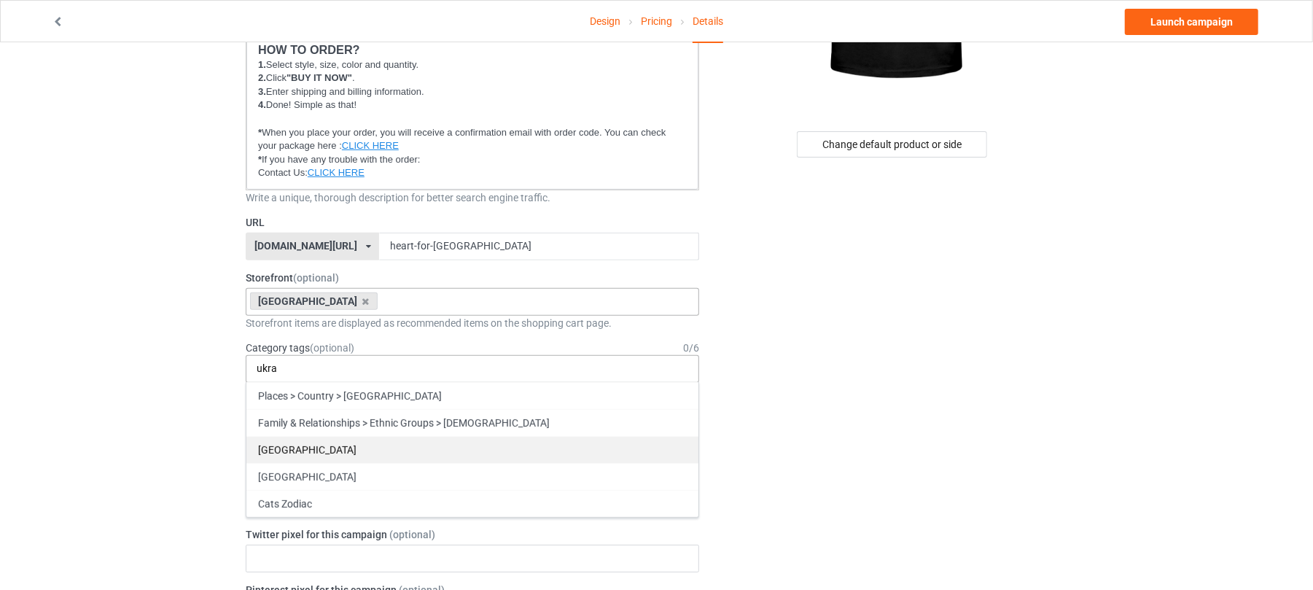
type input "ukra"
click at [318, 450] on div "Ukraine" at bounding box center [472, 449] width 452 height 27
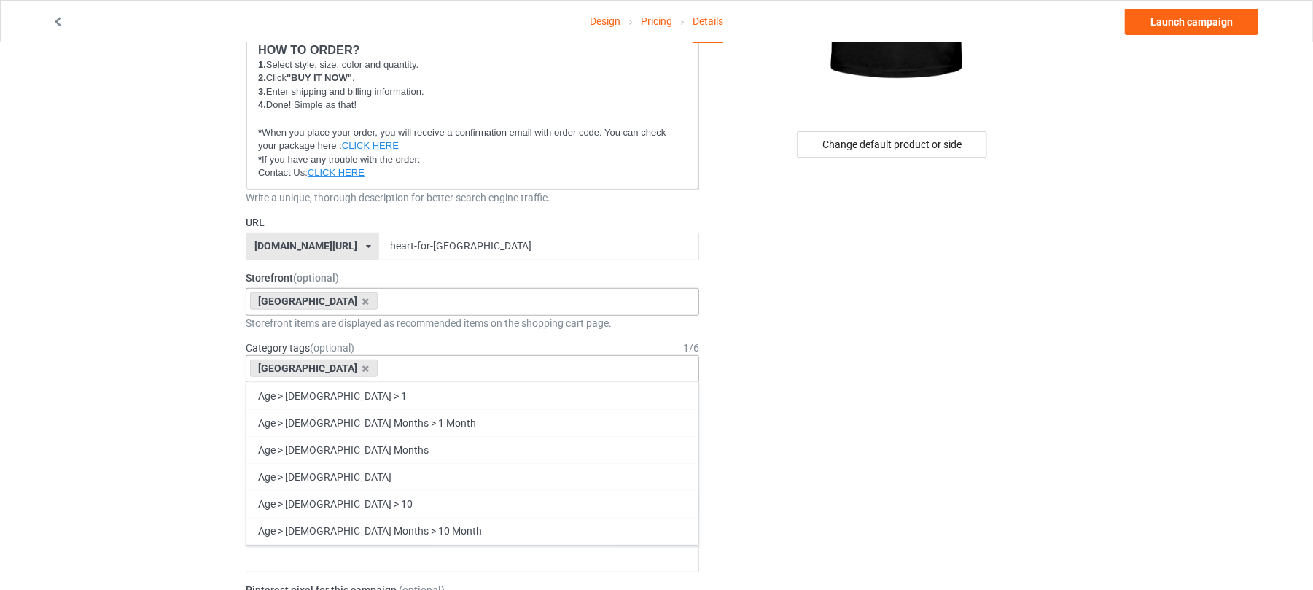
click at [783, 360] on div "Change default product or side" at bounding box center [893, 601] width 368 height 1660
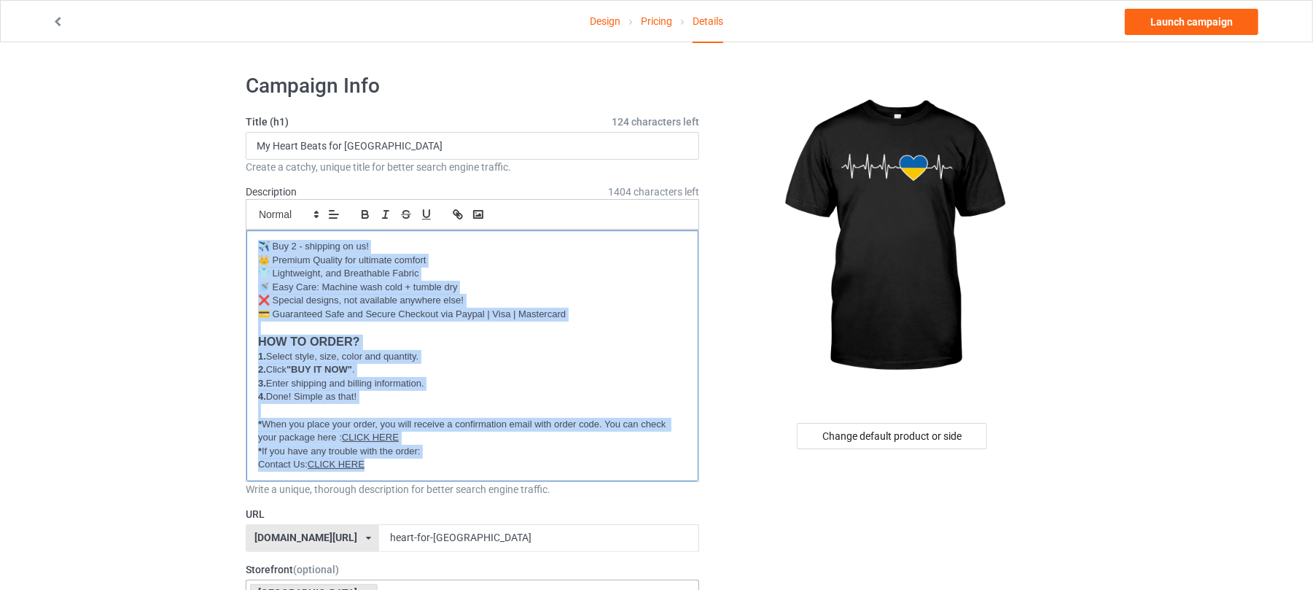
drag, startPoint x: 260, startPoint y: 245, endPoint x: 517, endPoint y: 476, distance: 345.8
click at [517, 476] on div "✈️ Buy 2 - shipping on us! 👑 Premium Quality for ultimate comfort 👕 Lightweight…" at bounding box center [472, 355] width 452 height 251
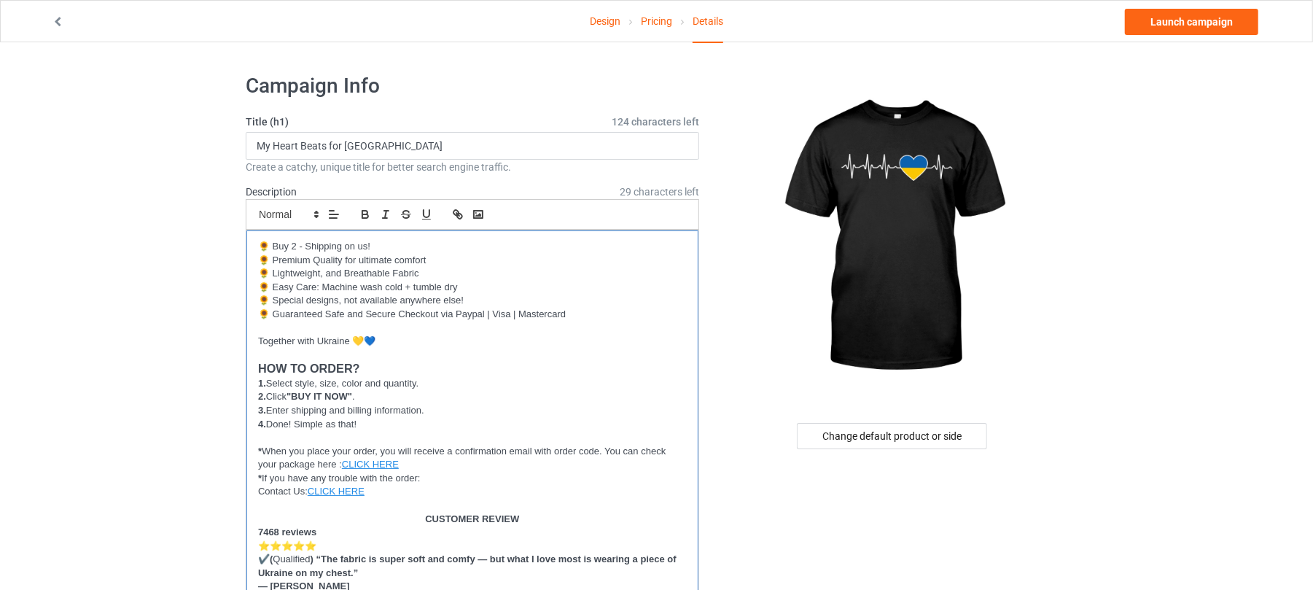
click at [599, 455] on p "* When you place your order, you will receive a confirmation email with order c…" at bounding box center [472, 458] width 429 height 27
click at [1200, 15] on link "Launch campaign" at bounding box center [1191, 22] width 133 height 26
